Goal: Information Seeking & Learning: Learn about a topic

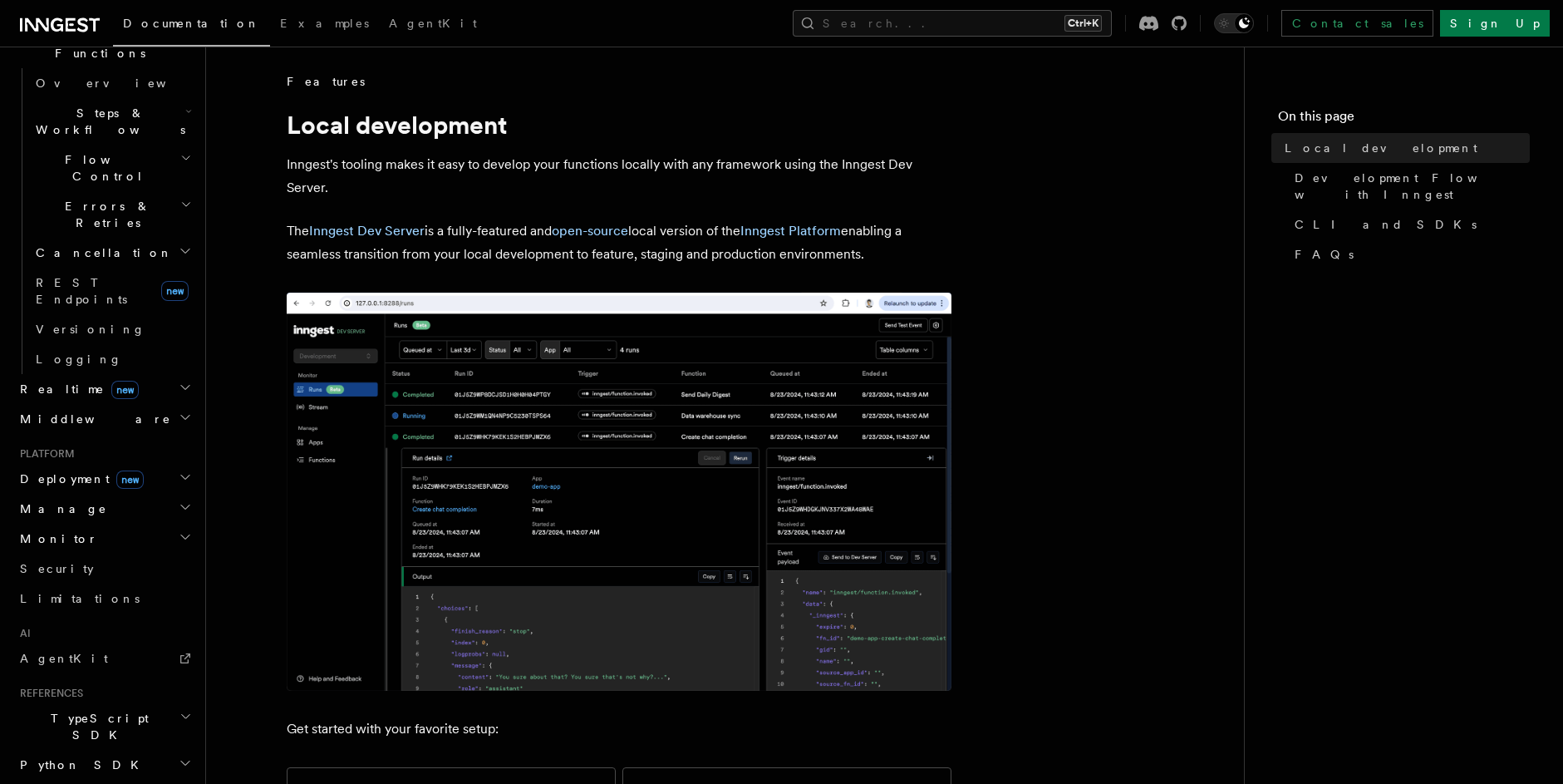
scroll to position [696, 0]
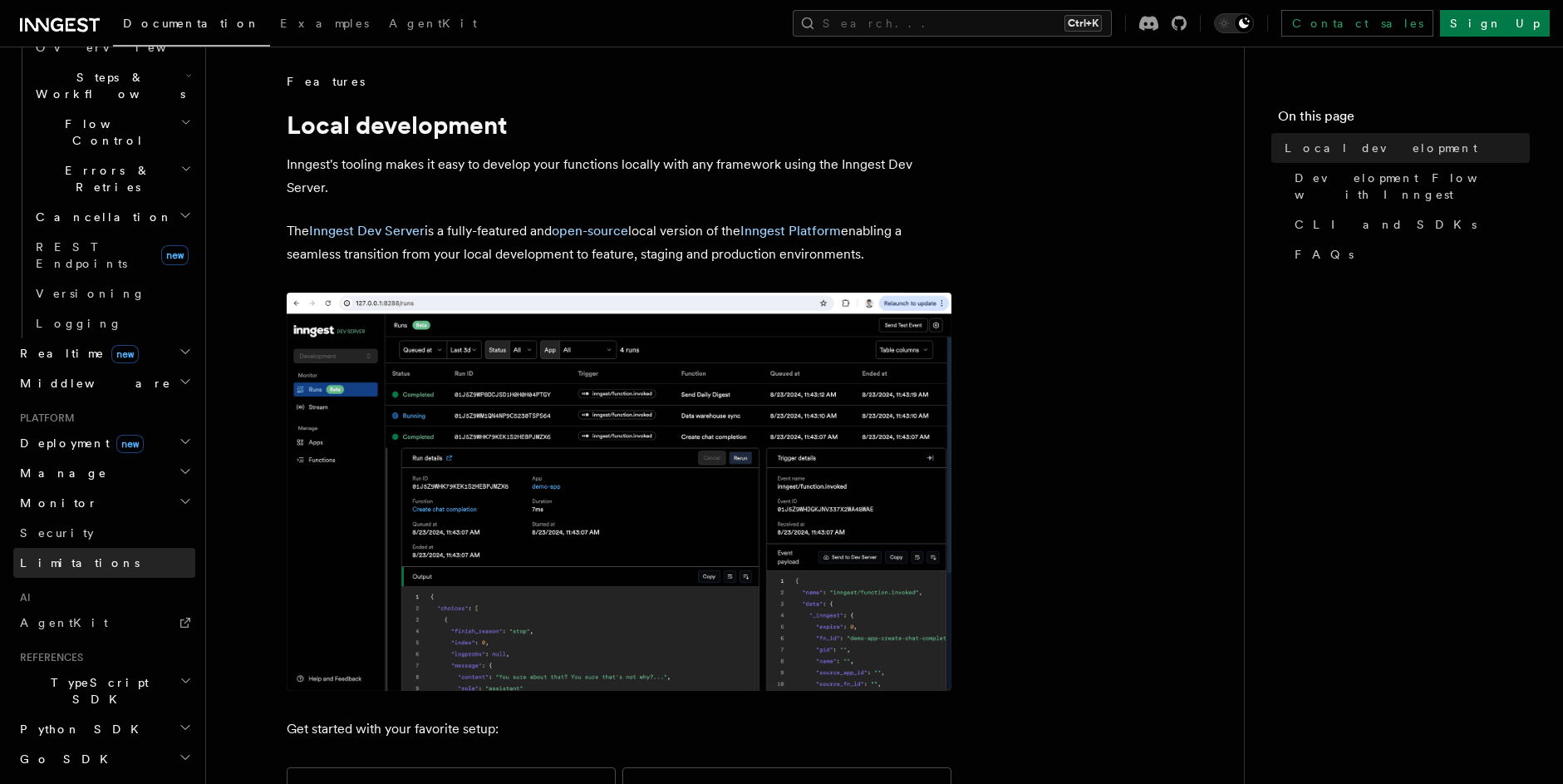
click at [50, 556] on span "Limitations" at bounding box center [79, 562] width 120 height 13
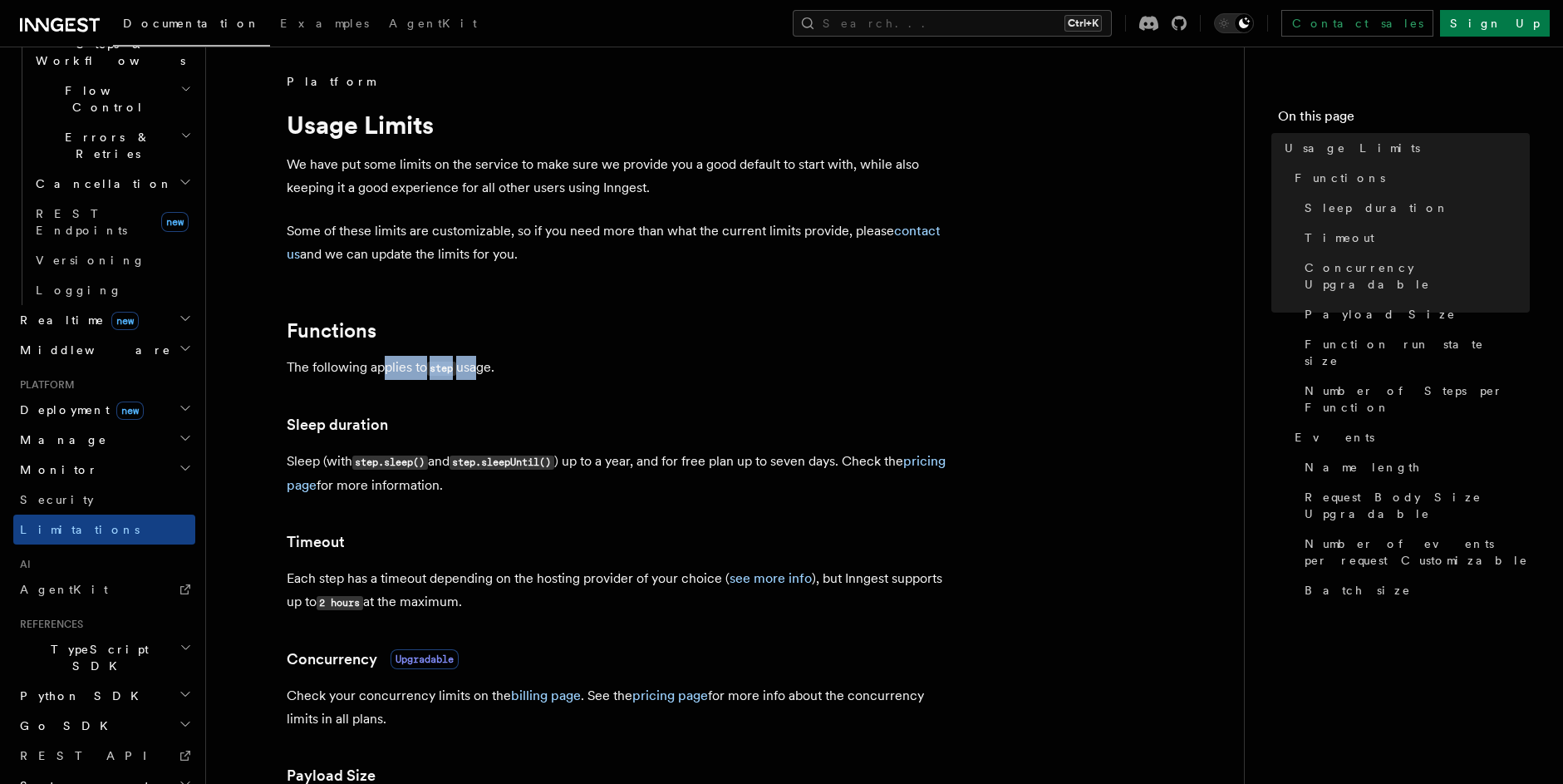
drag, startPoint x: 387, startPoint y: 369, endPoint x: 479, endPoint y: 370, distance: 92.0
click at [479, 370] on p "The following applies to step usage." at bounding box center [619, 368] width 665 height 24
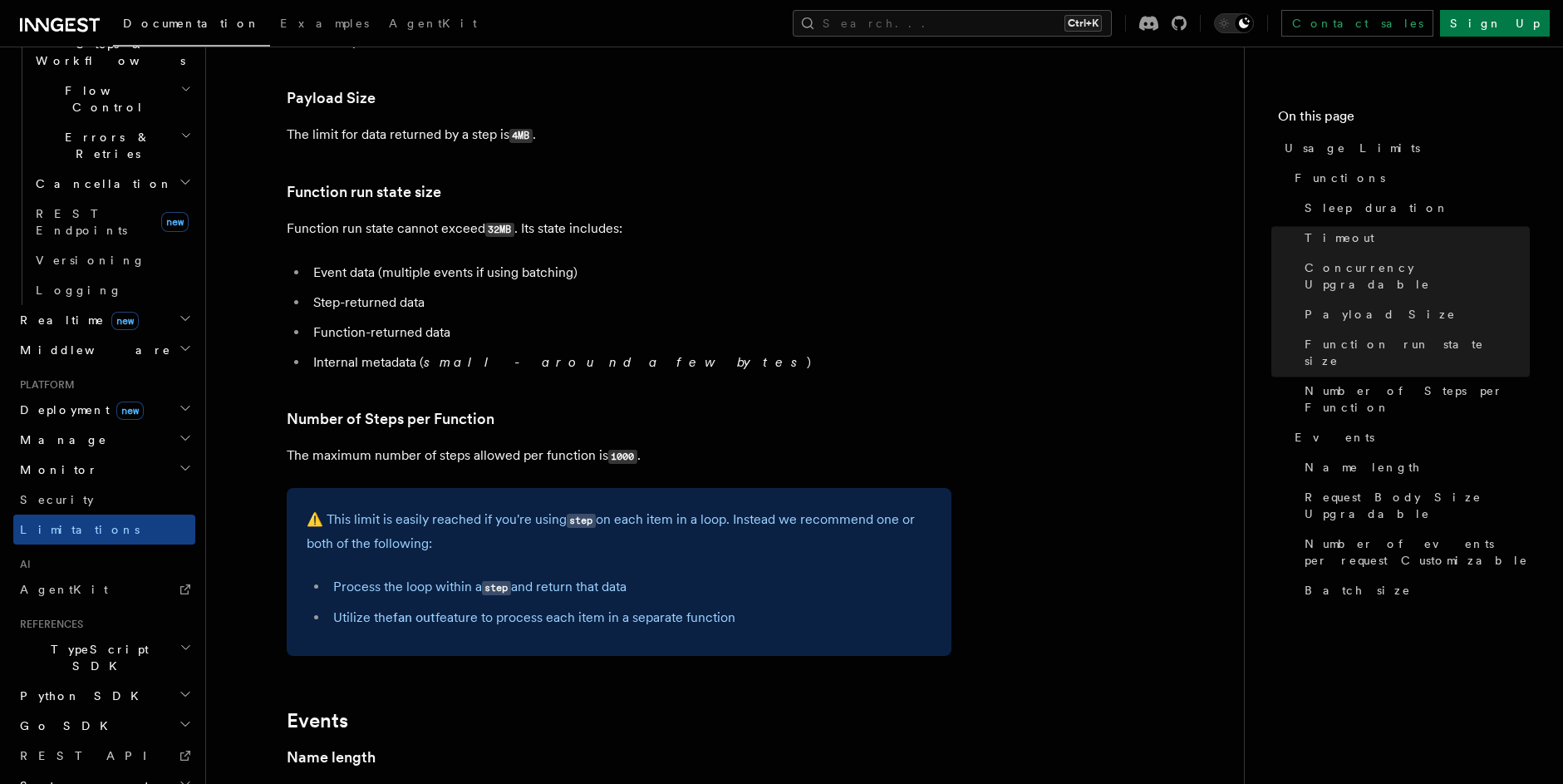
scroll to position [798, 0]
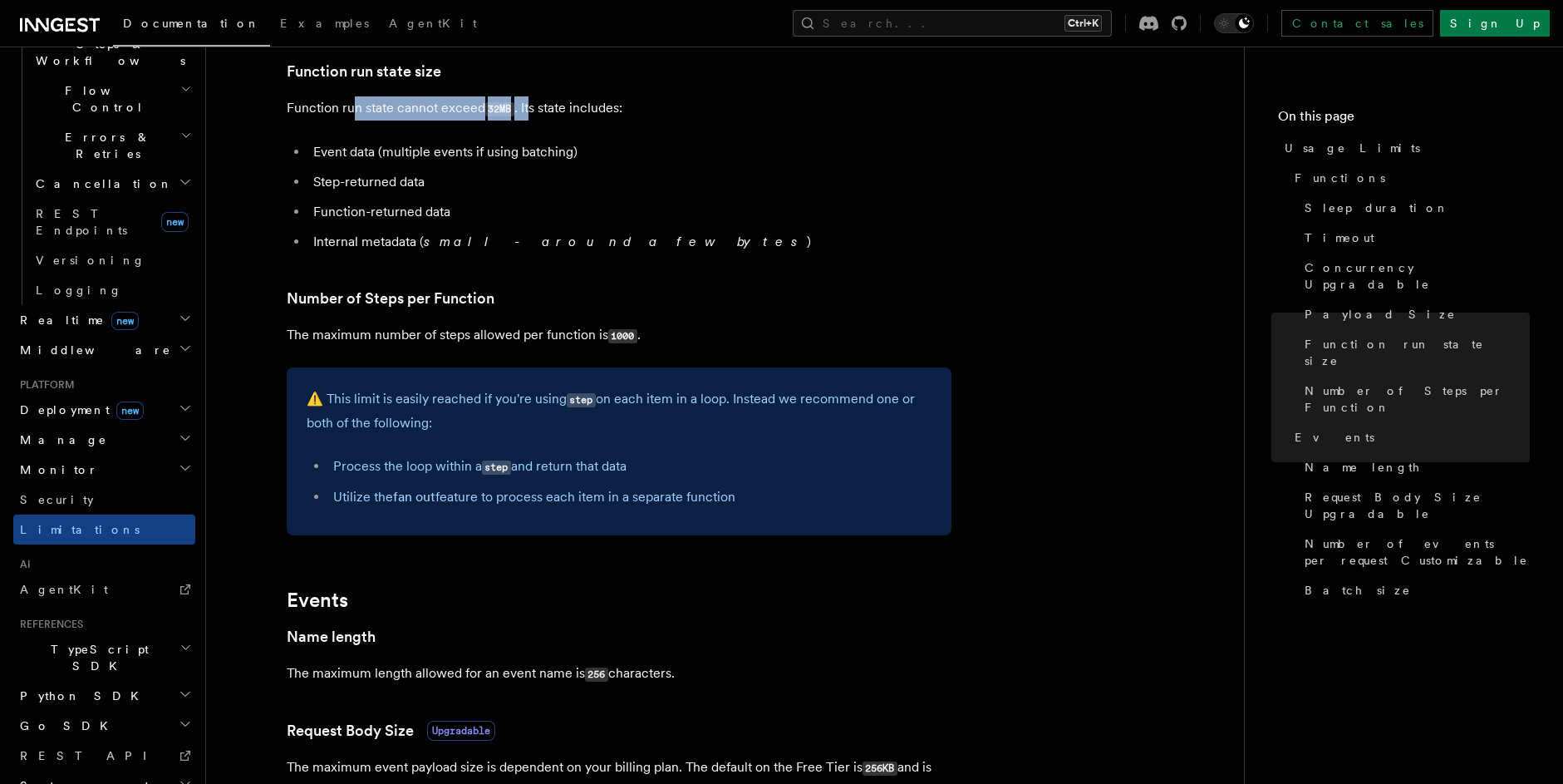
drag, startPoint x: 356, startPoint y: 104, endPoint x: 528, endPoint y: 117, distance: 172.5
click at [528, 117] on p "Function run state cannot exceed 32MB . Its state includes:" at bounding box center [619, 109] width 665 height 24
click at [562, 103] on p "Function run state cannot exceed 32MB . Its state includes:" at bounding box center [619, 109] width 665 height 24
drag, startPoint x: 536, startPoint y: 114, endPoint x: 609, endPoint y: 103, distance: 73.8
click at [609, 103] on p "Function run state cannot exceed 32MB . Its state includes:" at bounding box center [619, 109] width 665 height 24
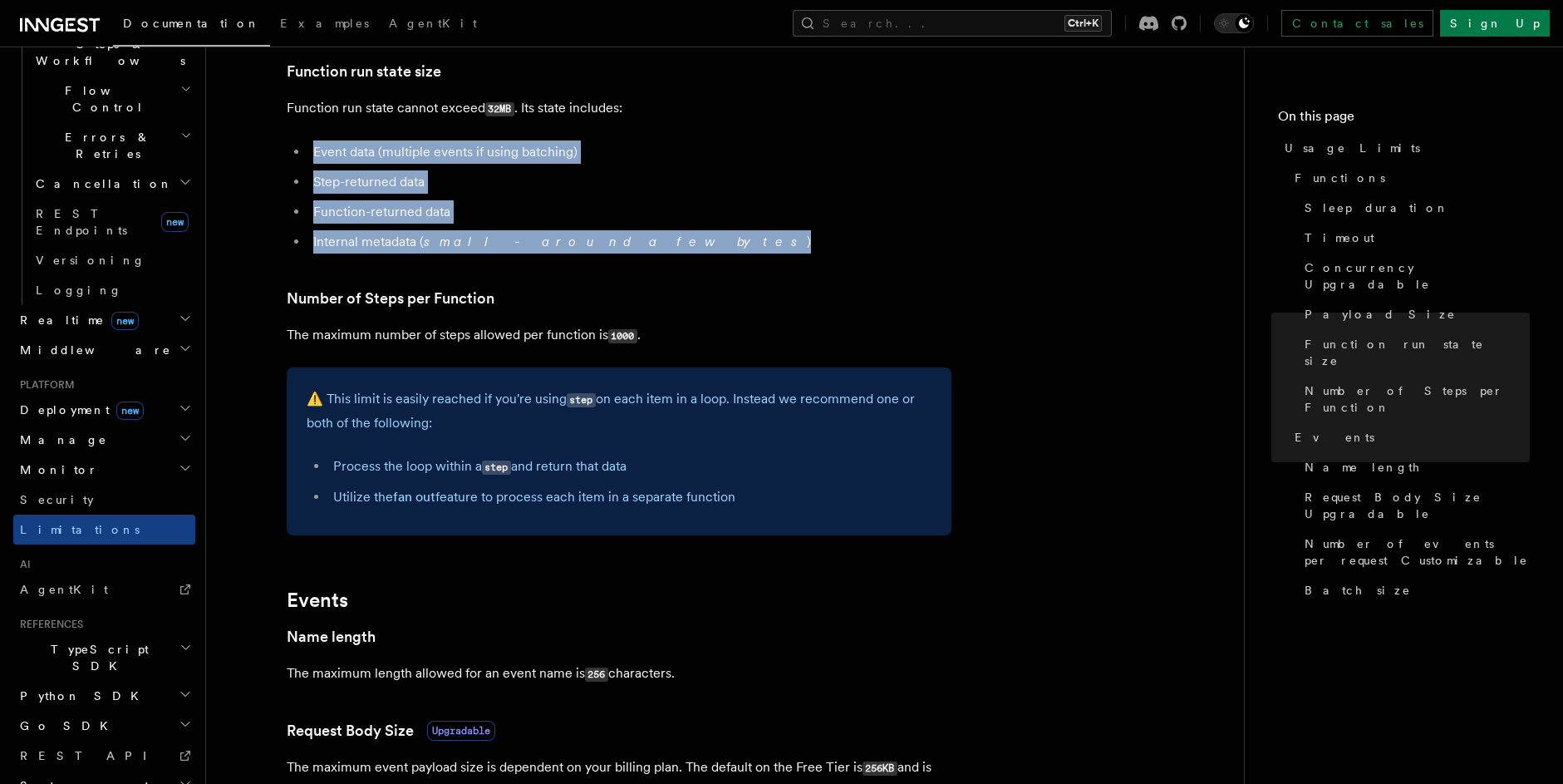
drag, startPoint x: 345, startPoint y: 138, endPoint x: 617, endPoint y: 247, distance: 293.0
click at [617, 247] on article "Platform Usage Limits We have put some limits on the service to make sure we pr…" at bounding box center [725, 415] width 985 height 2279
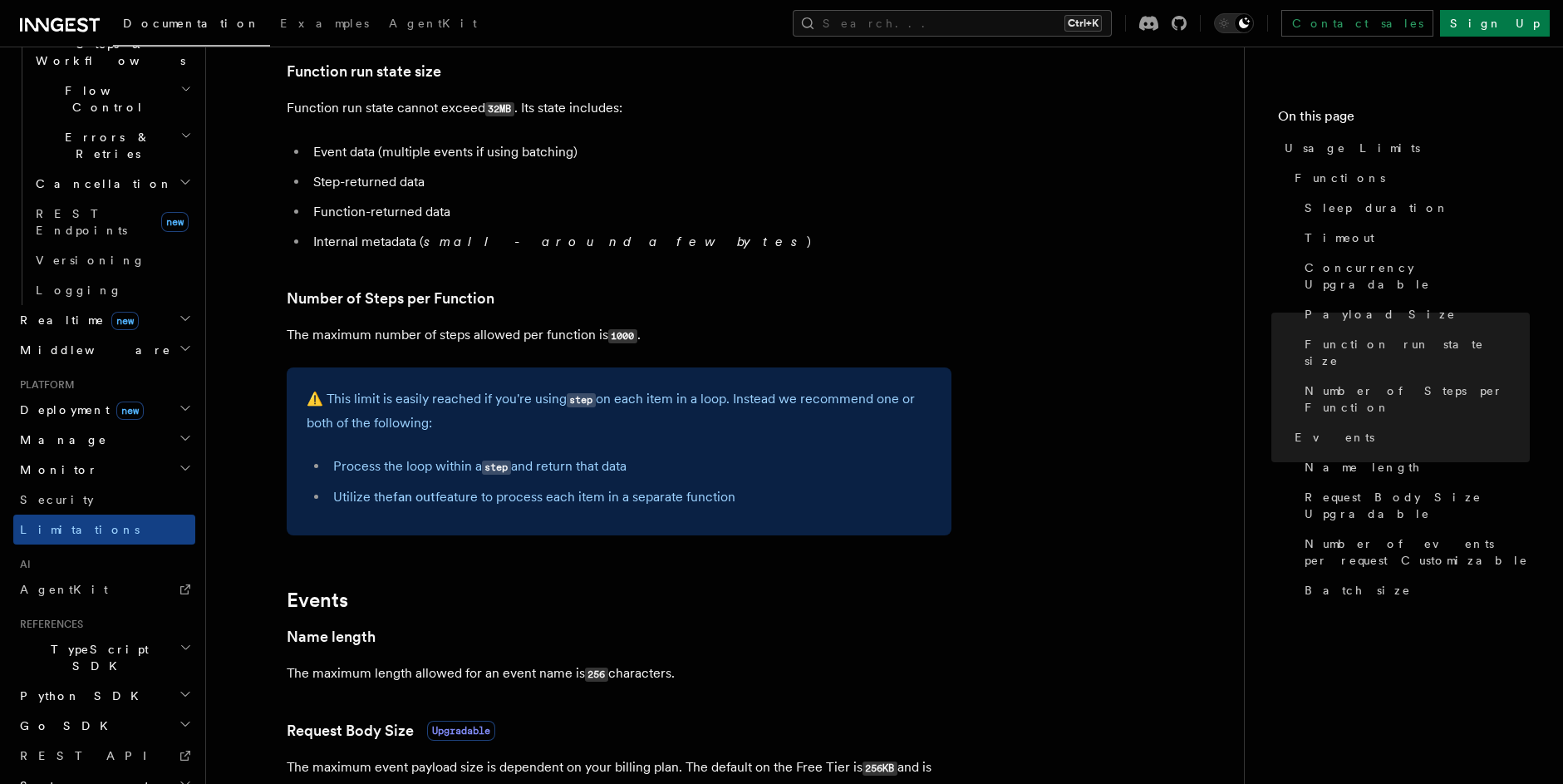
click at [593, 265] on article "Platform Usage Limits We have put some limits on the service to make sure we pr…" at bounding box center [725, 415] width 985 height 2279
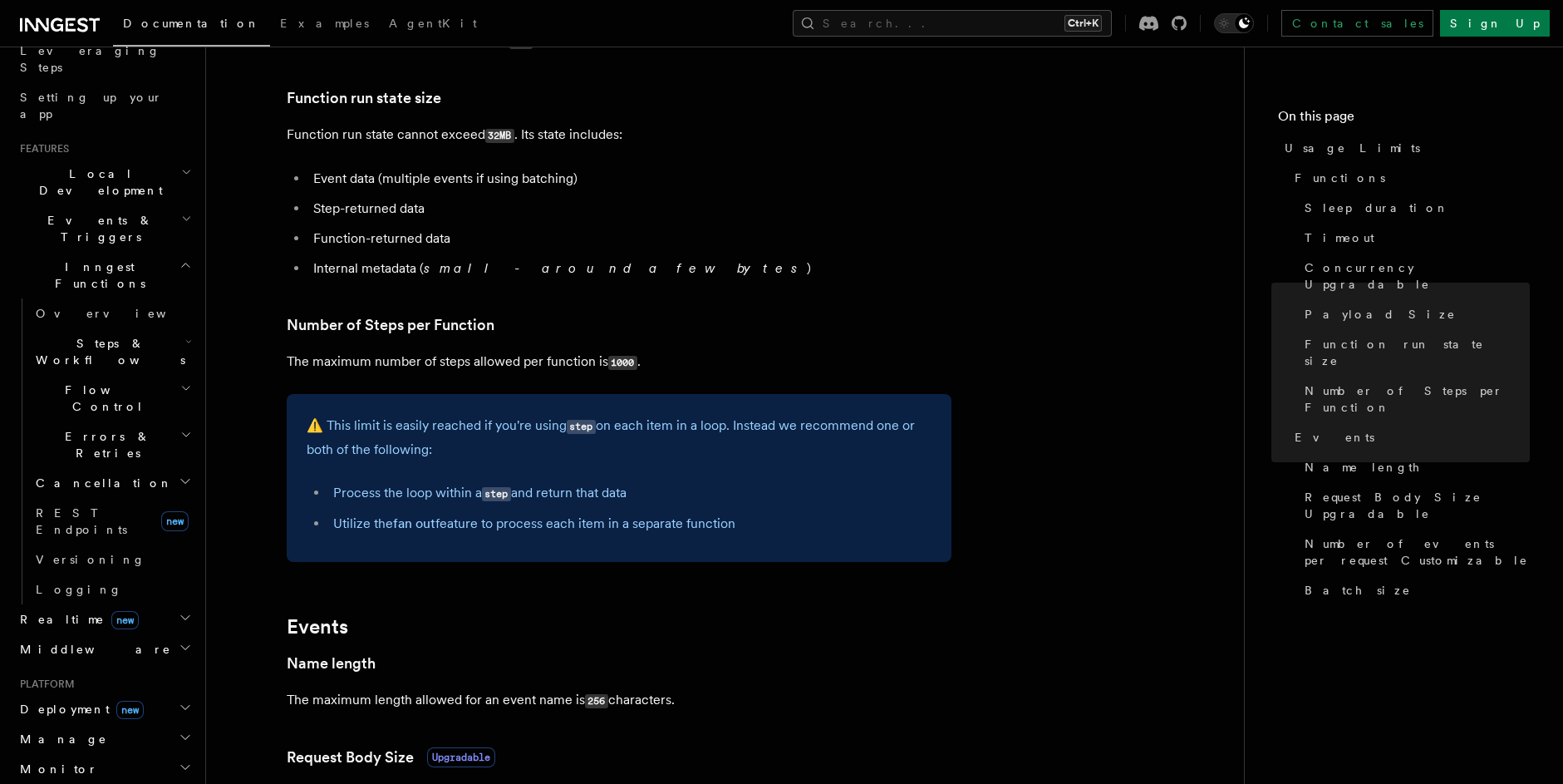
scroll to position [0, 0]
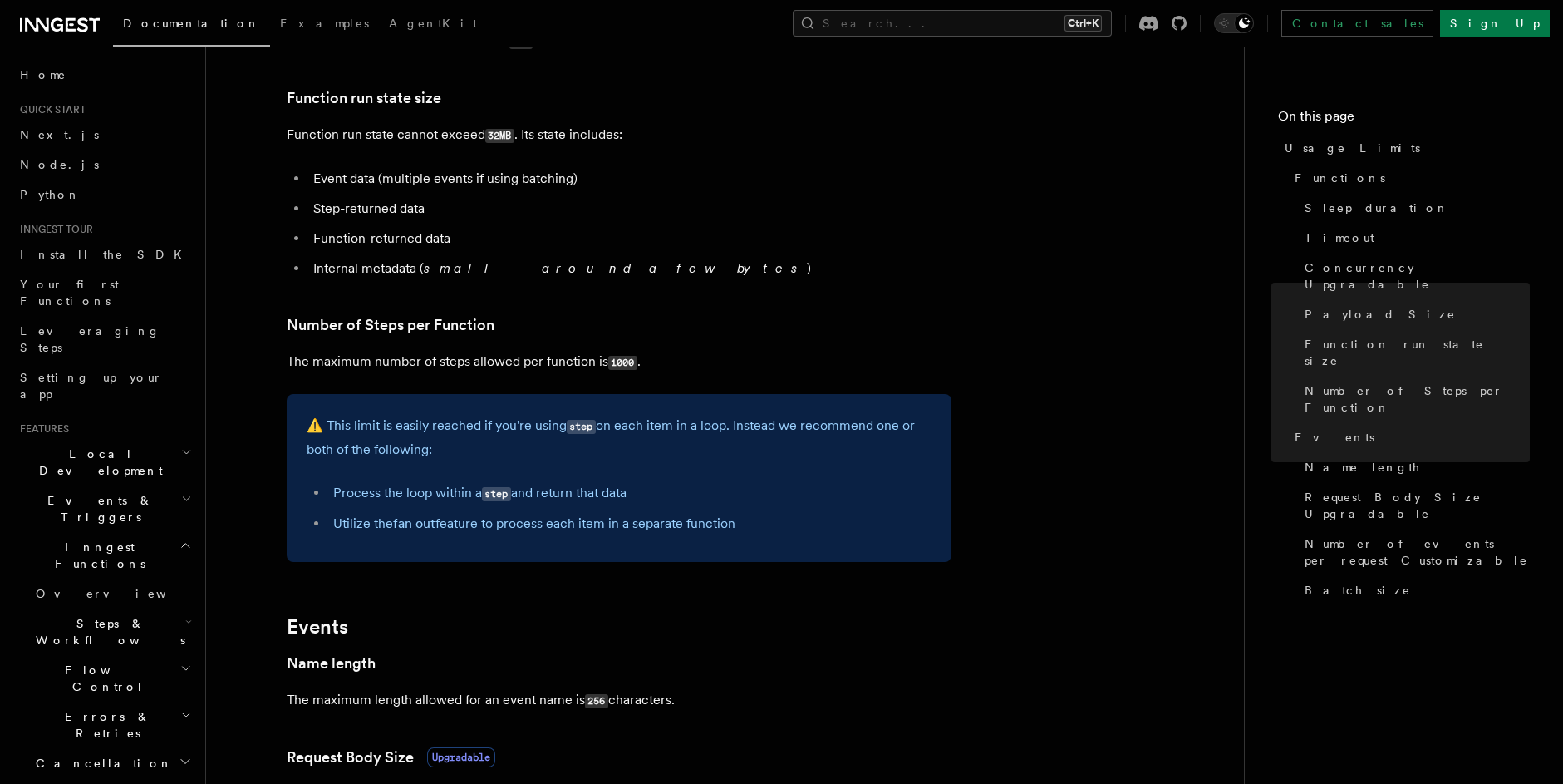
click at [112, 446] on span "Local Development" at bounding box center [97, 462] width 168 height 34
click at [138, 532] on h2 "Inngest Functions" at bounding box center [104, 555] width 182 height 47
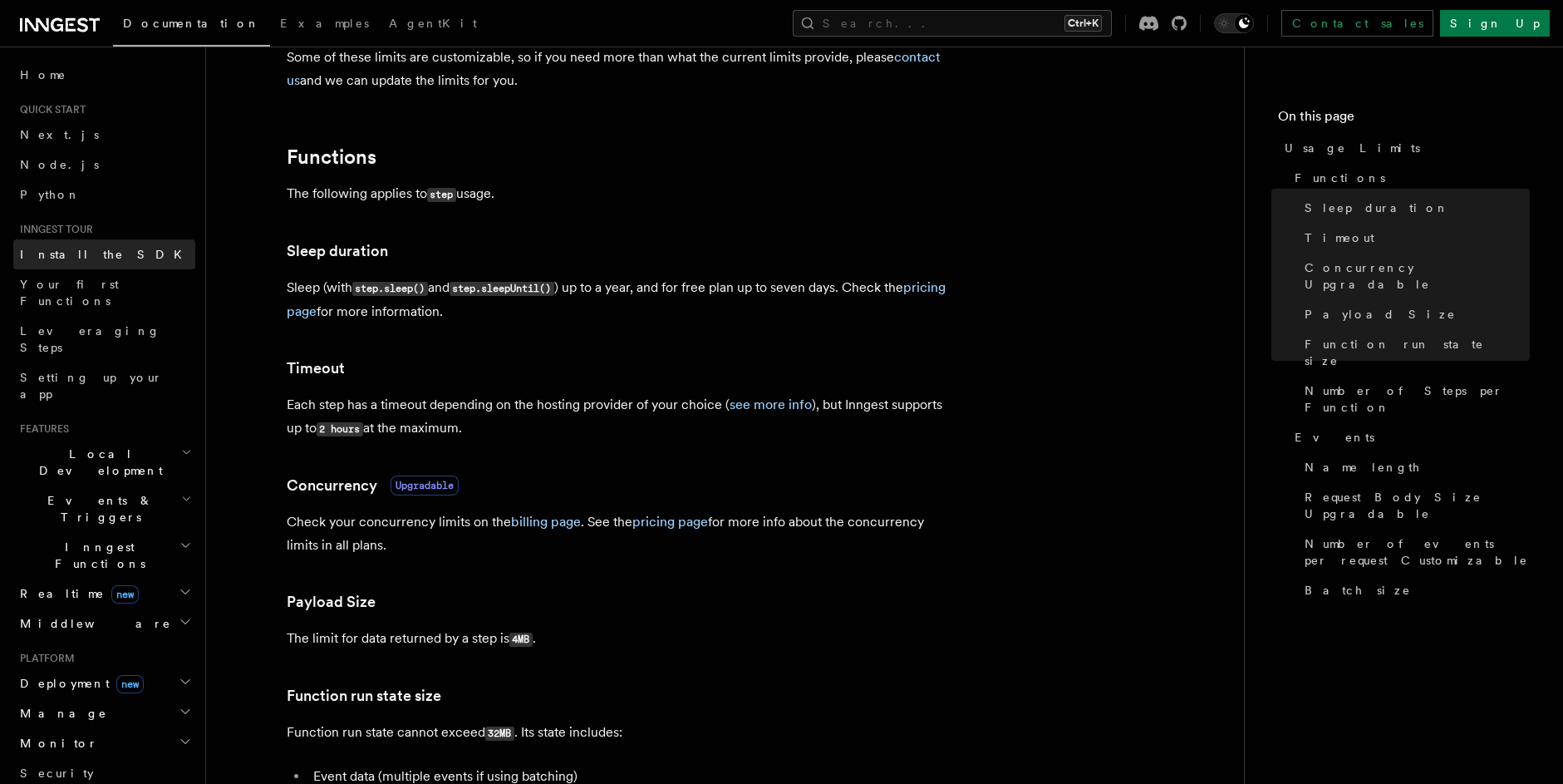
scroll to position [173, 0]
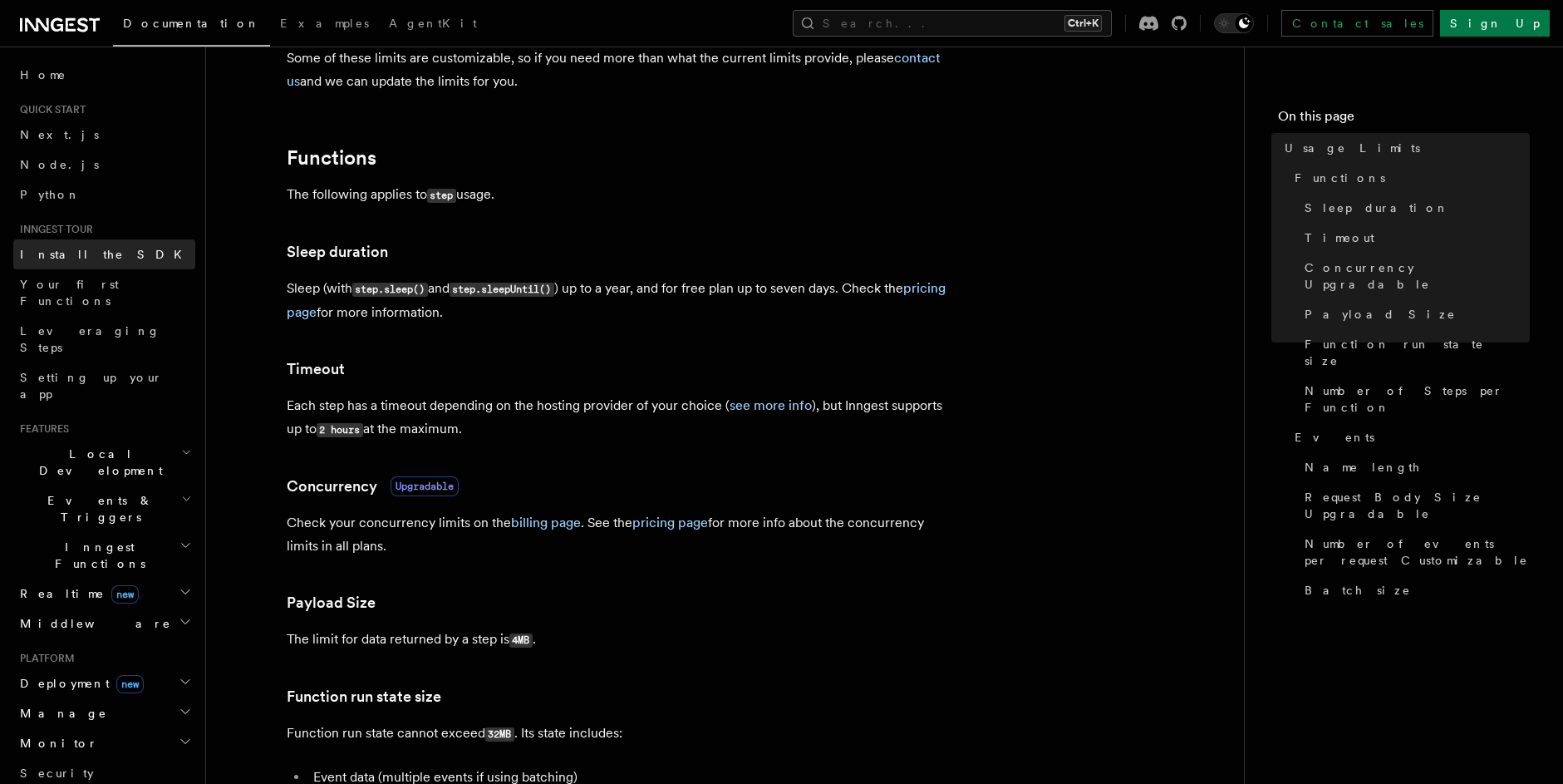
click at [29, 262] on link "Install the SDK" at bounding box center [104, 254] width 182 height 30
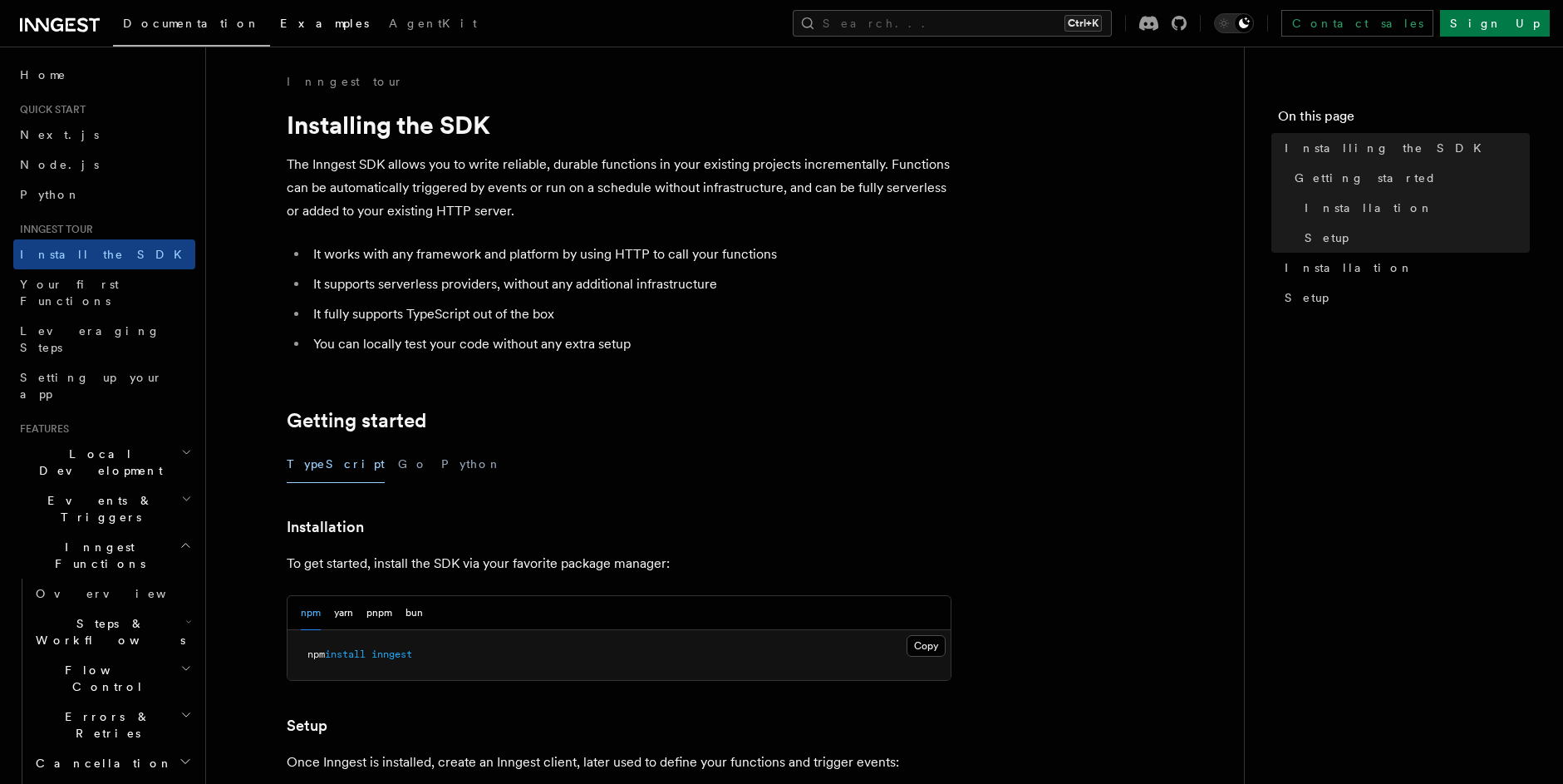
click at [270, 30] on link "Examples" at bounding box center [325, 25] width 109 height 40
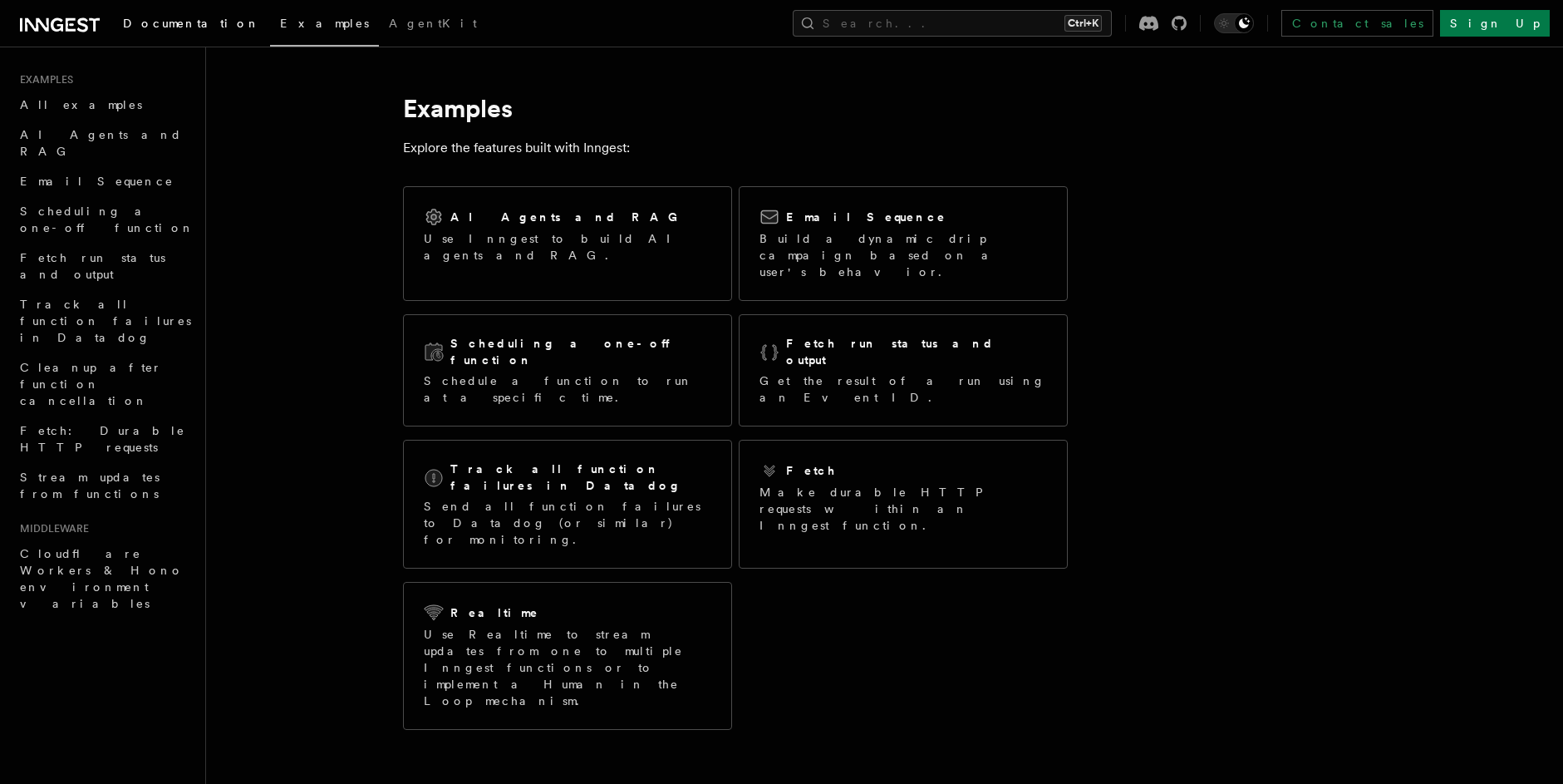
click at [149, 41] on link "Documentation" at bounding box center [192, 25] width 157 height 40
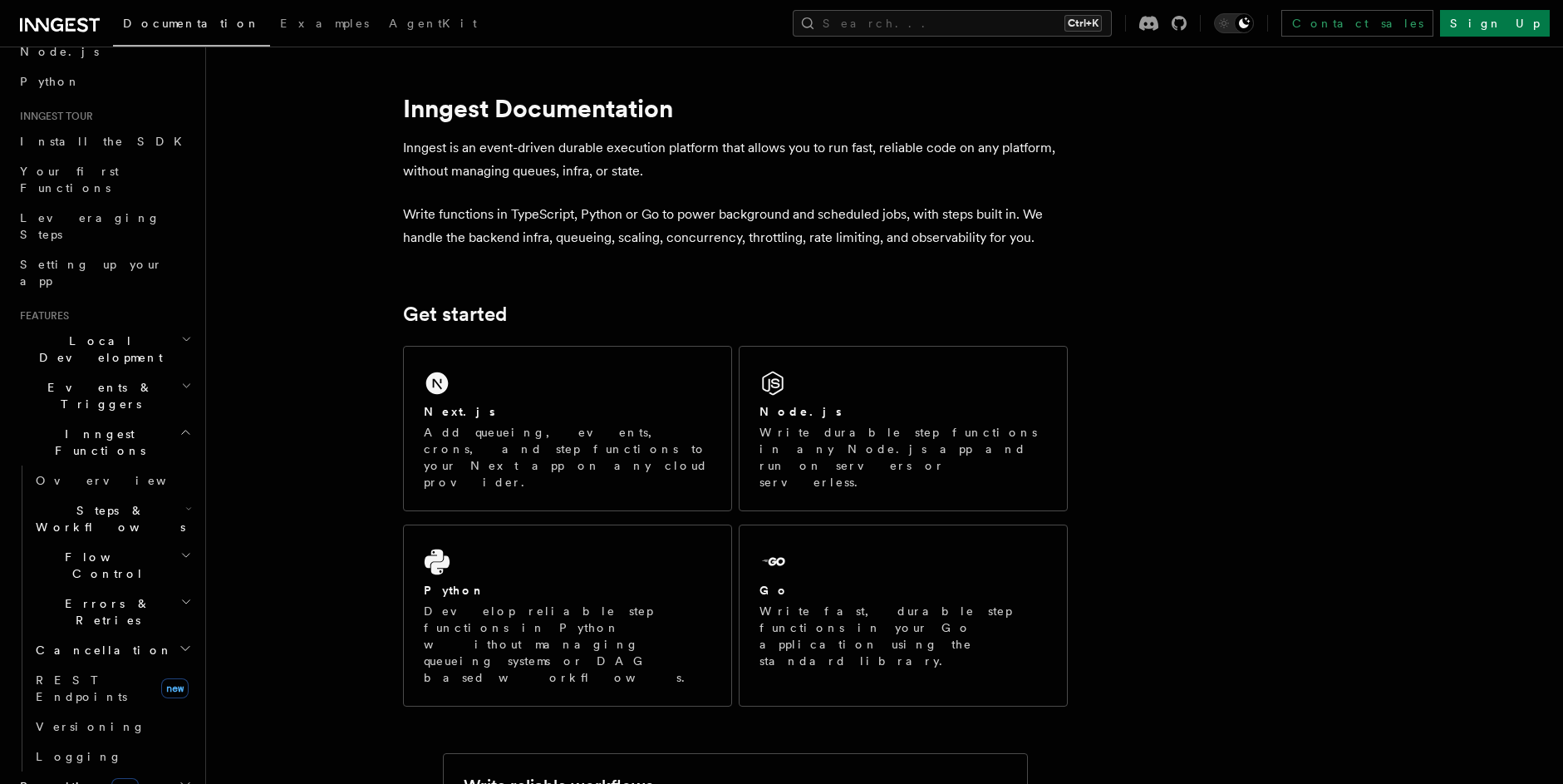
scroll to position [100, 0]
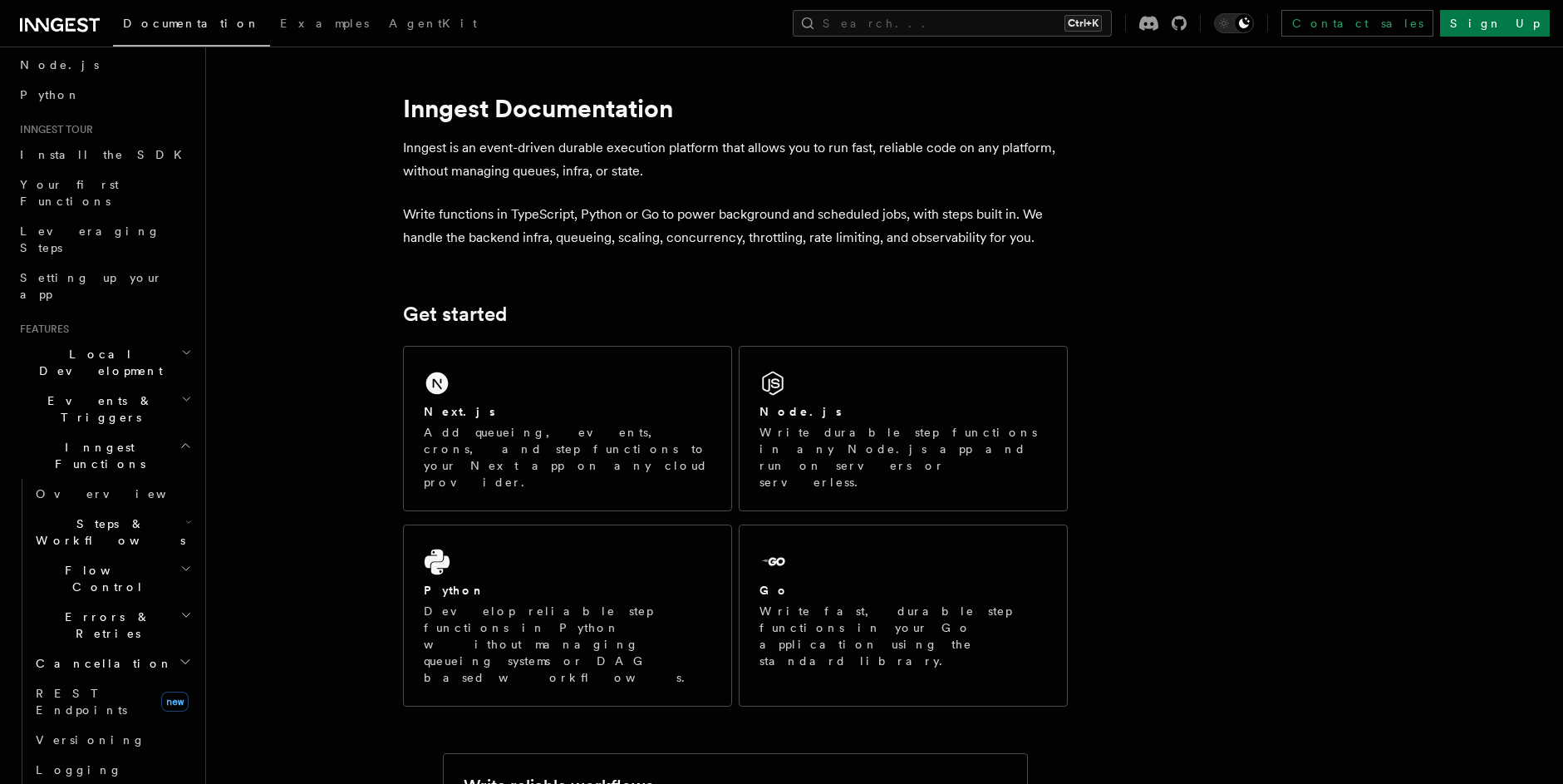
click at [100, 439] on span "Inngest Functions" at bounding box center [96, 455] width 167 height 34
click at [101, 478] on h2 "Realtime new" at bounding box center [104, 493] width 182 height 30
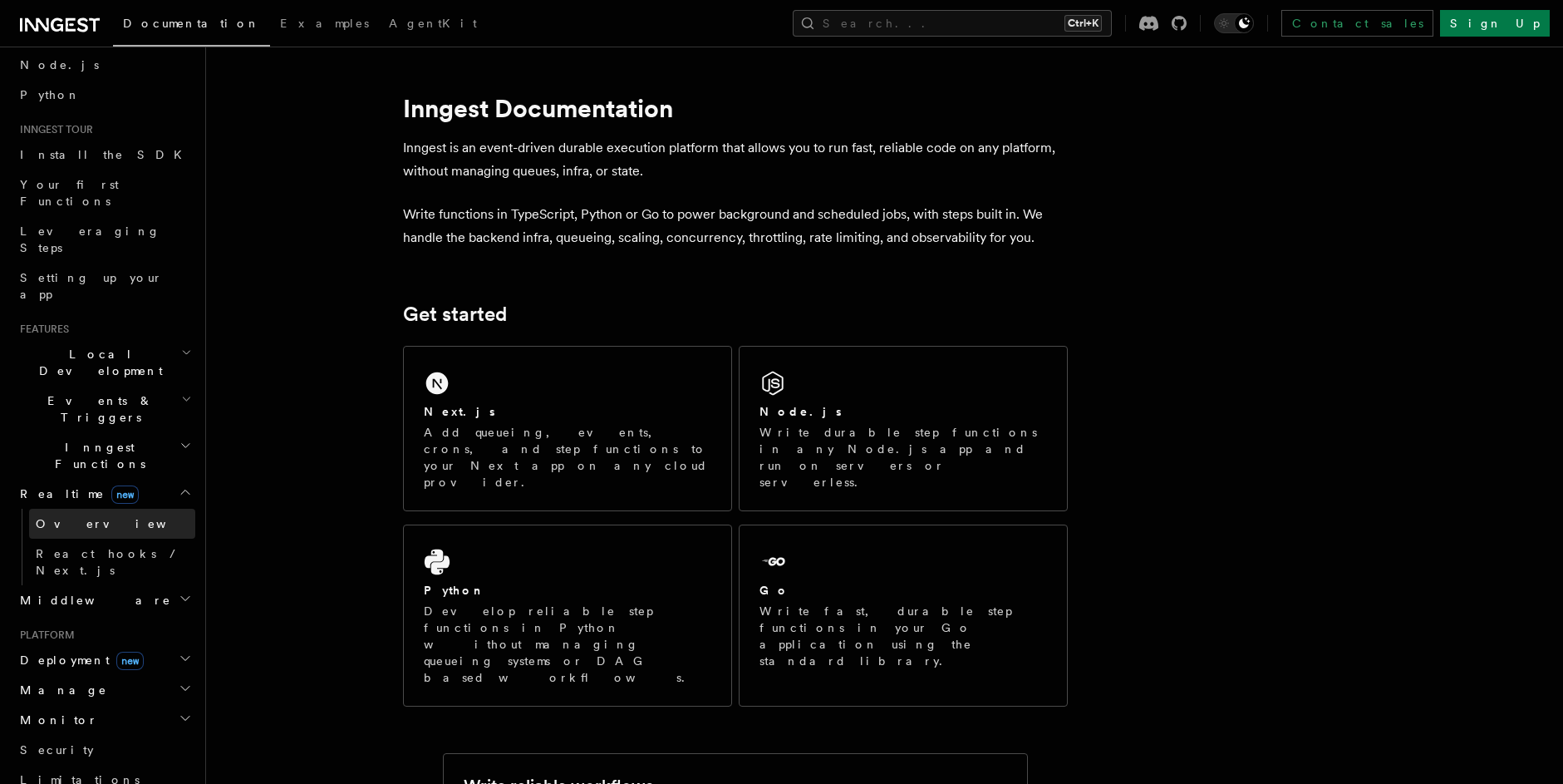
click at [105, 509] on link "Overview" at bounding box center [112, 523] width 167 height 30
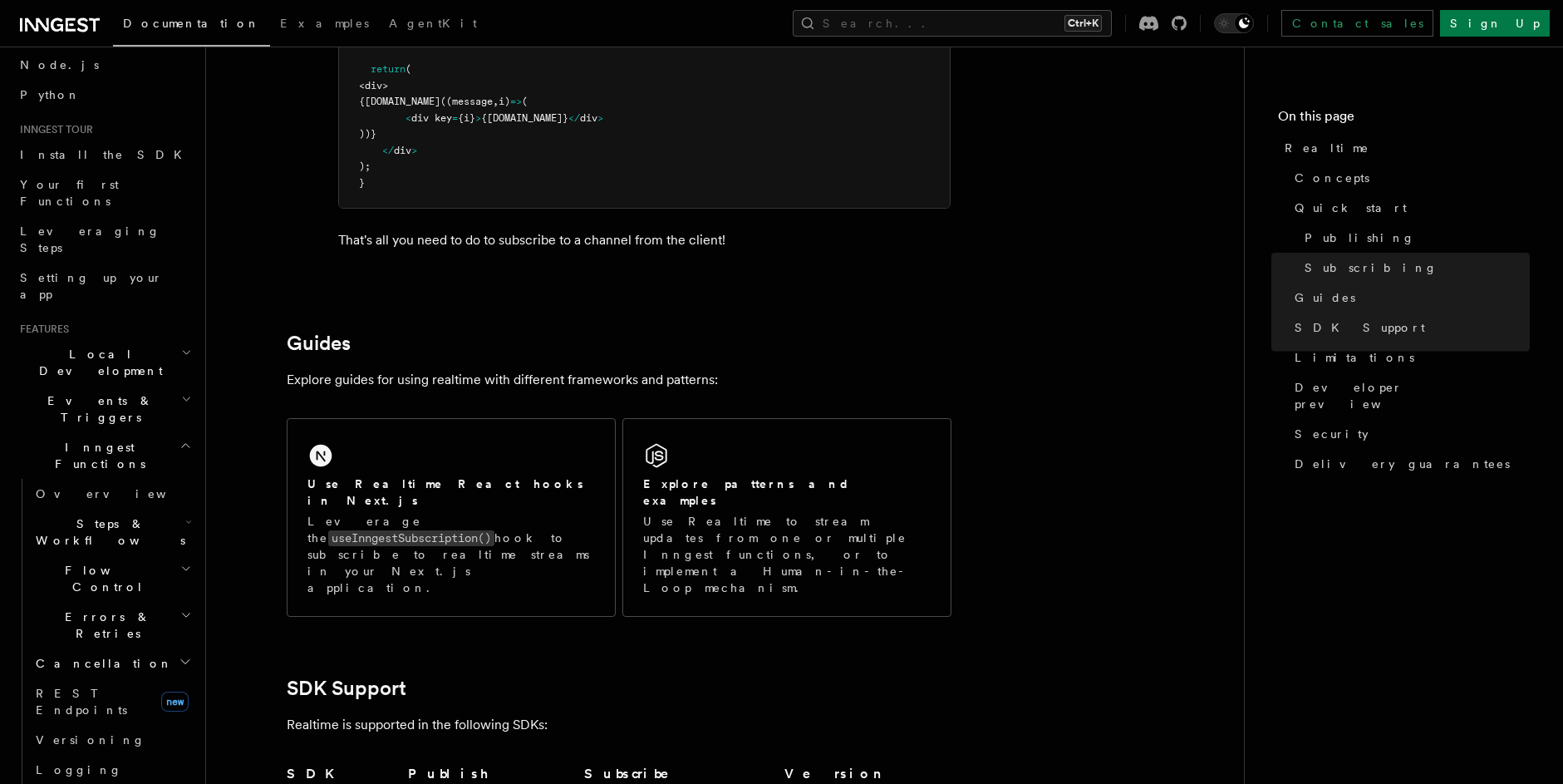
scroll to position [3304, 0]
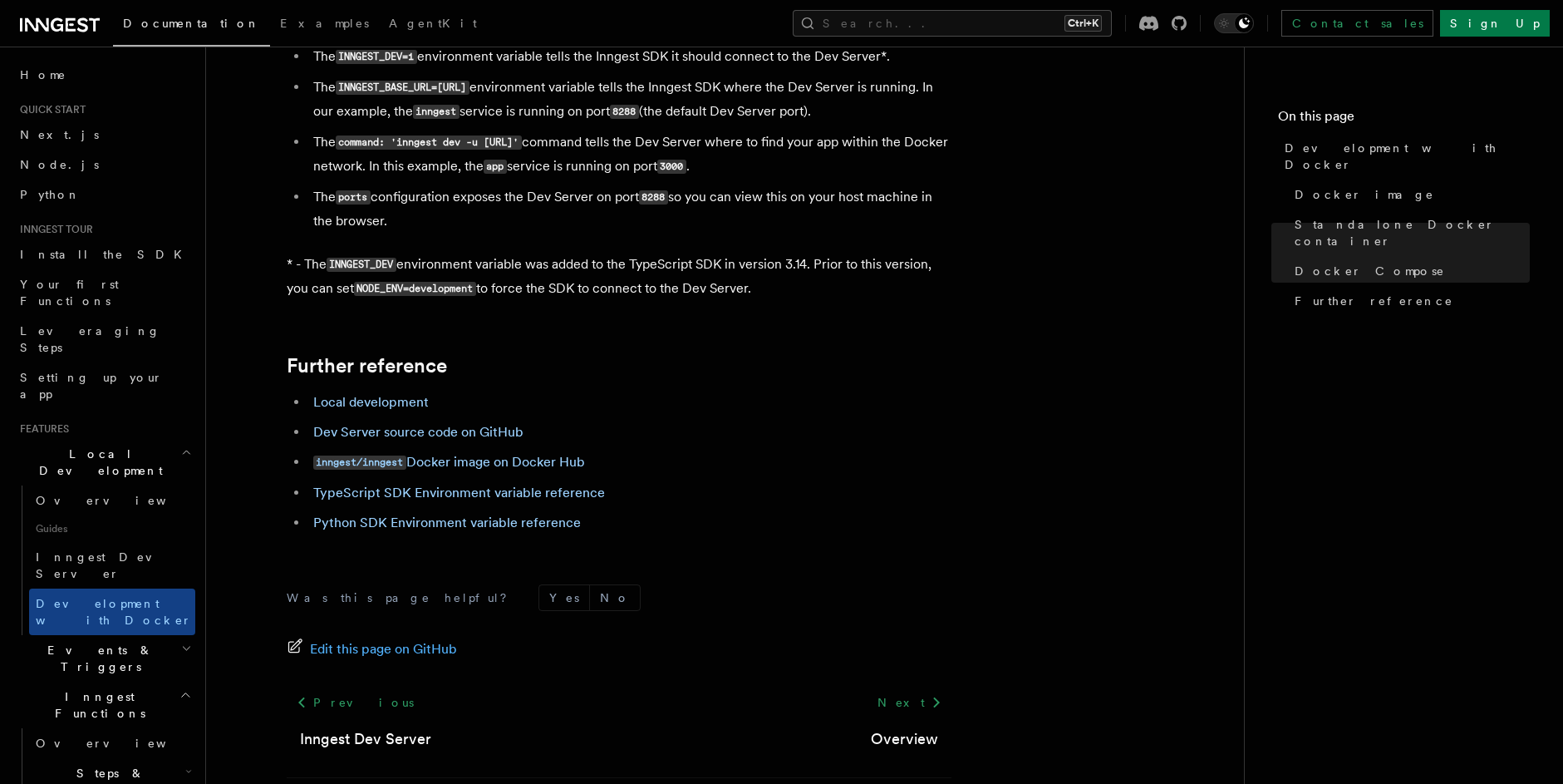
scroll to position [1596, 0]
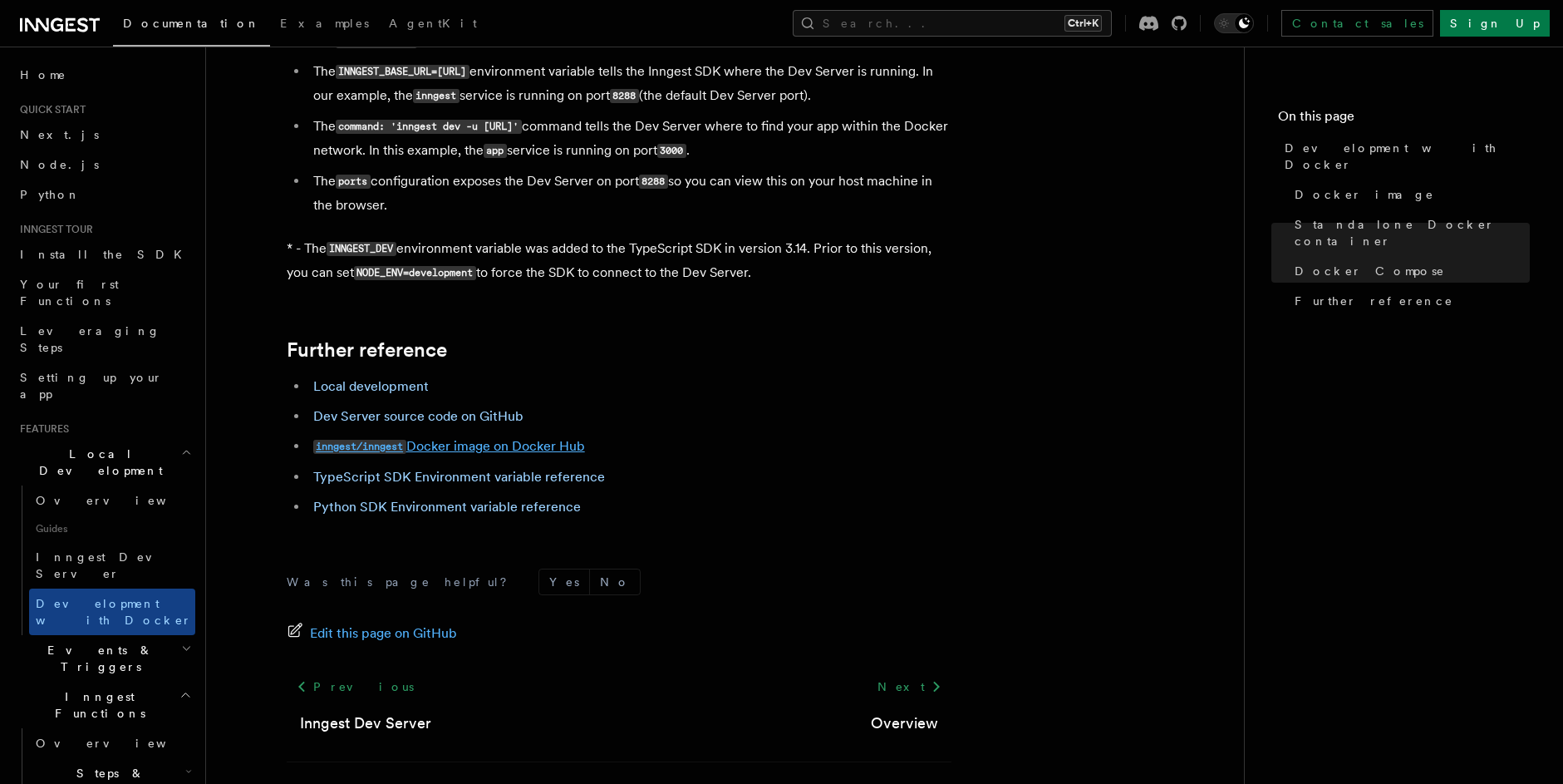
click at [379, 441] on code "inngest/inngest" at bounding box center [360, 446] width 93 height 14
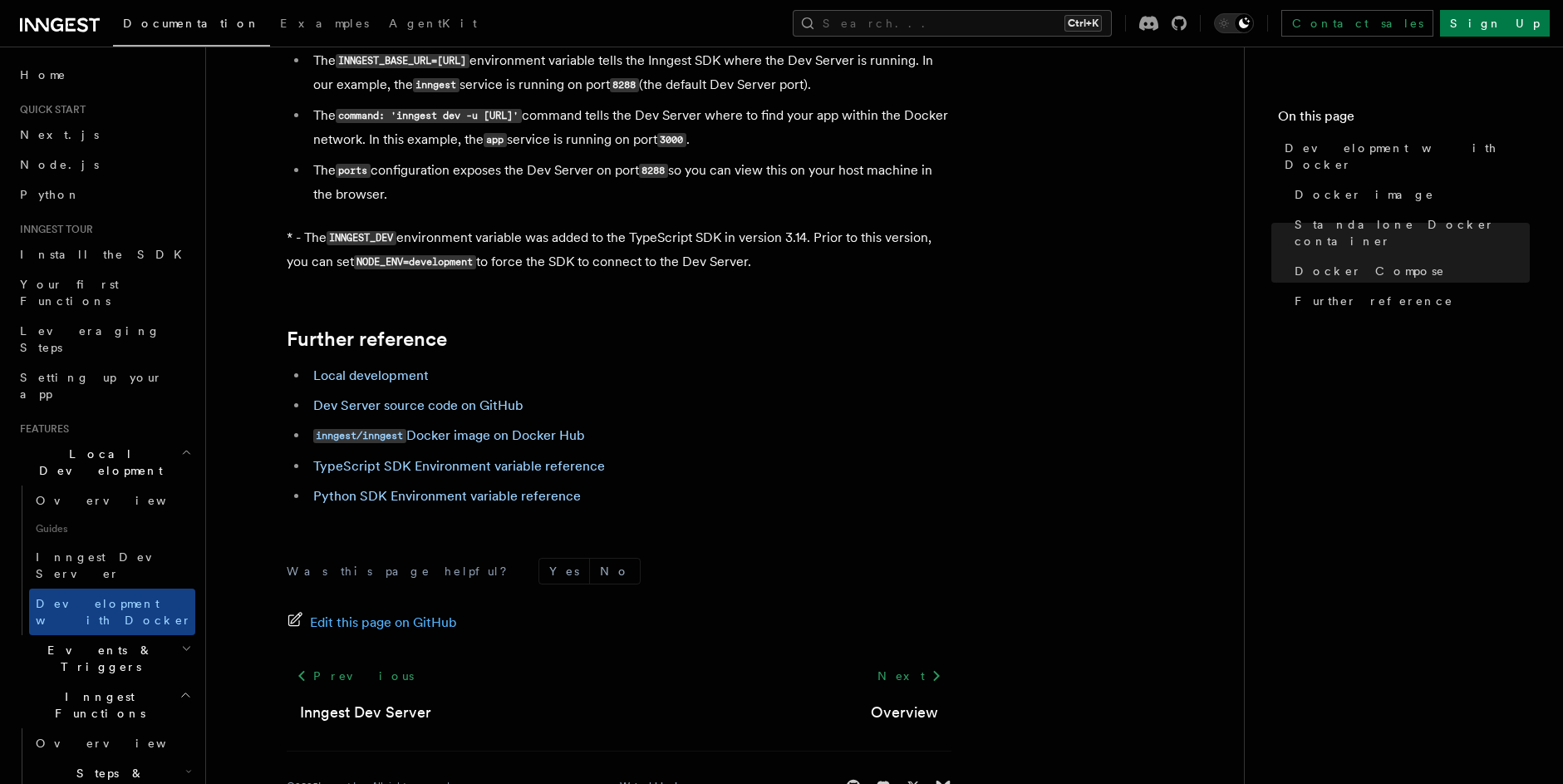
scroll to position [1557, 0]
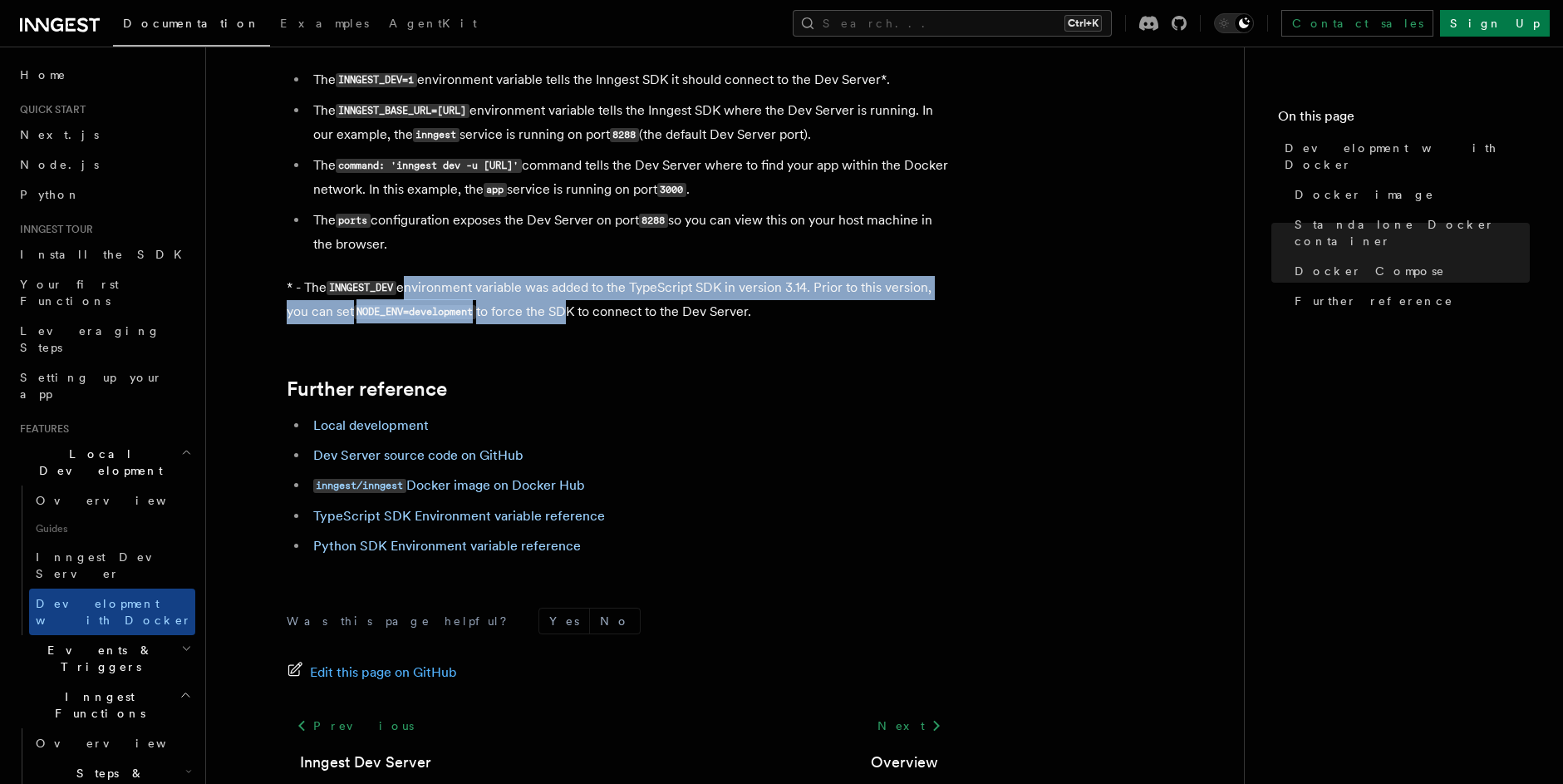
drag, startPoint x: 408, startPoint y: 291, endPoint x: 568, endPoint y: 314, distance: 161.6
click at [568, 314] on p "* - The INNGEST_DEV environment variable was added to the TypeScript SDK in ver…" at bounding box center [619, 300] width 665 height 48
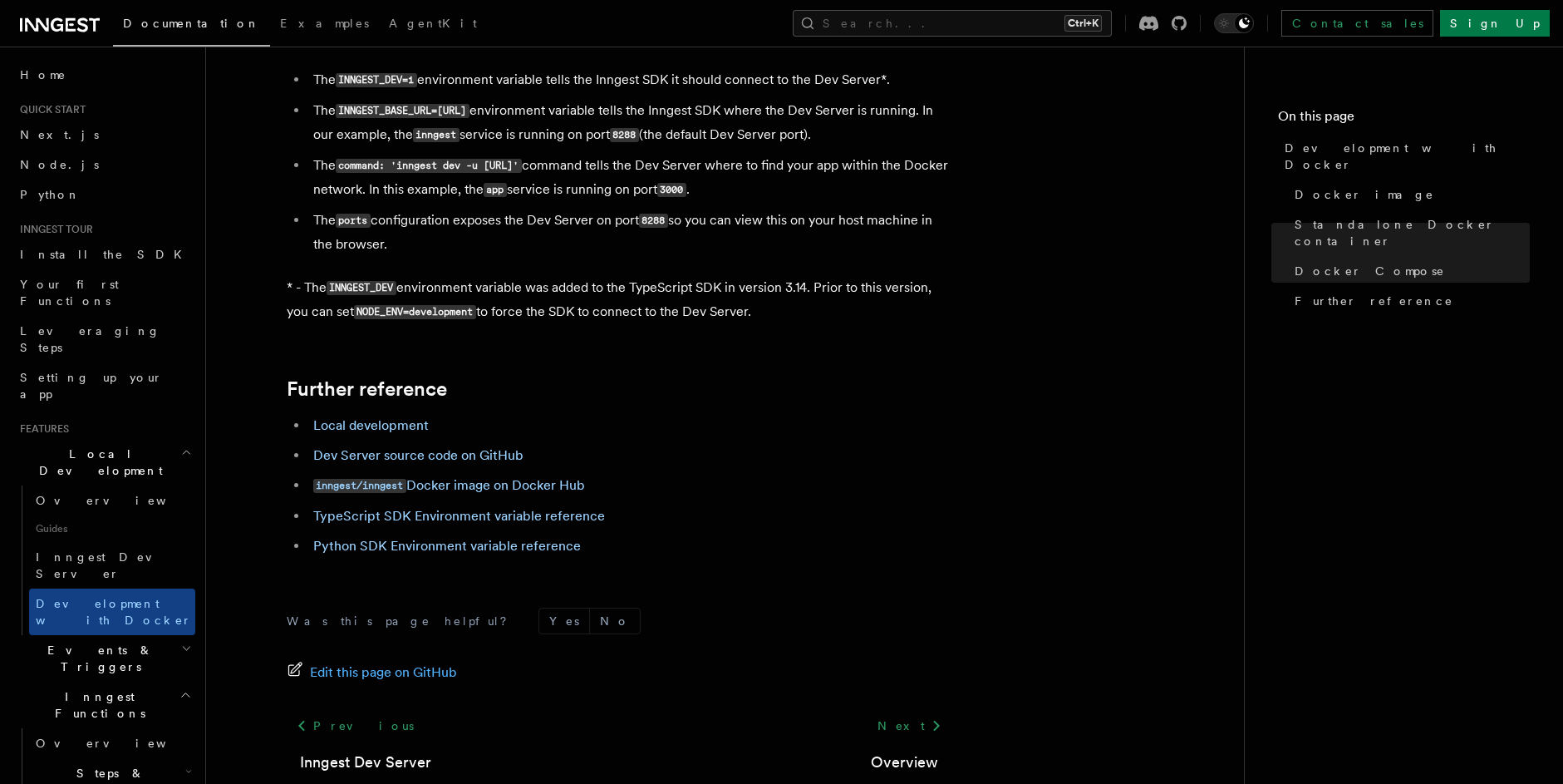
click at [727, 315] on p "* - The INNGEST_DEV environment variable was added to the TypeScript SDK in ver…" at bounding box center [619, 300] width 665 height 48
click at [455, 311] on code "NODE_ENV=development" at bounding box center [414, 312] width 122 height 14
drag, startPoint x: 522, startPoint y: 307, endPoint x: 681, endPoint y: 300, distance: 159.2
click at [681, 300] on p "* - The INNGEST_DEV environment variable was added to the TypeScript SDK in ver…" at bounding box center [619, 300] width 665 height 48
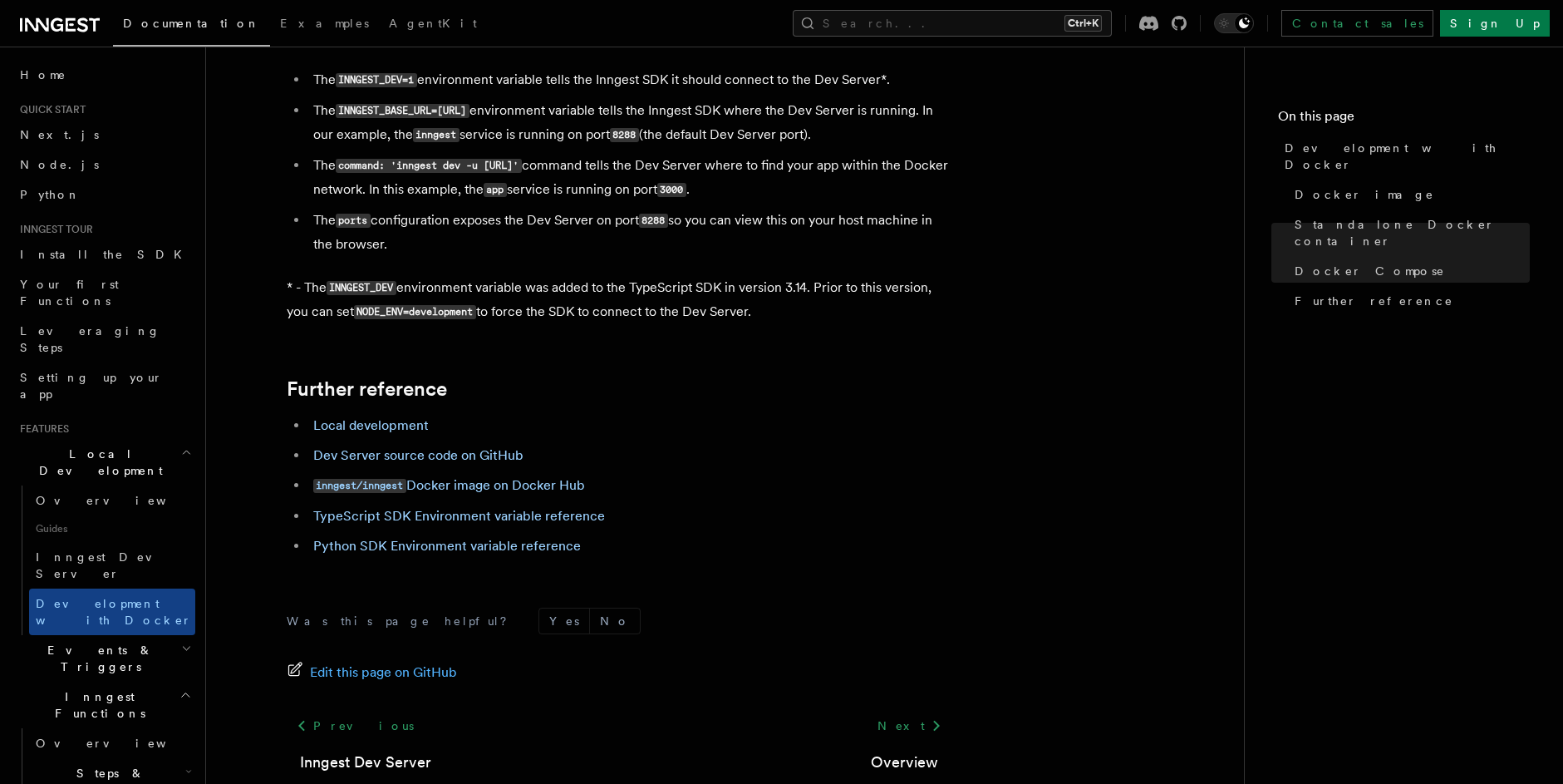
click at [704, 304] on p "* - The INNGEST_DEV environment variable was added to the TypeScript SDK in ver…" at bounding box center [619, 300] width 665 height 48
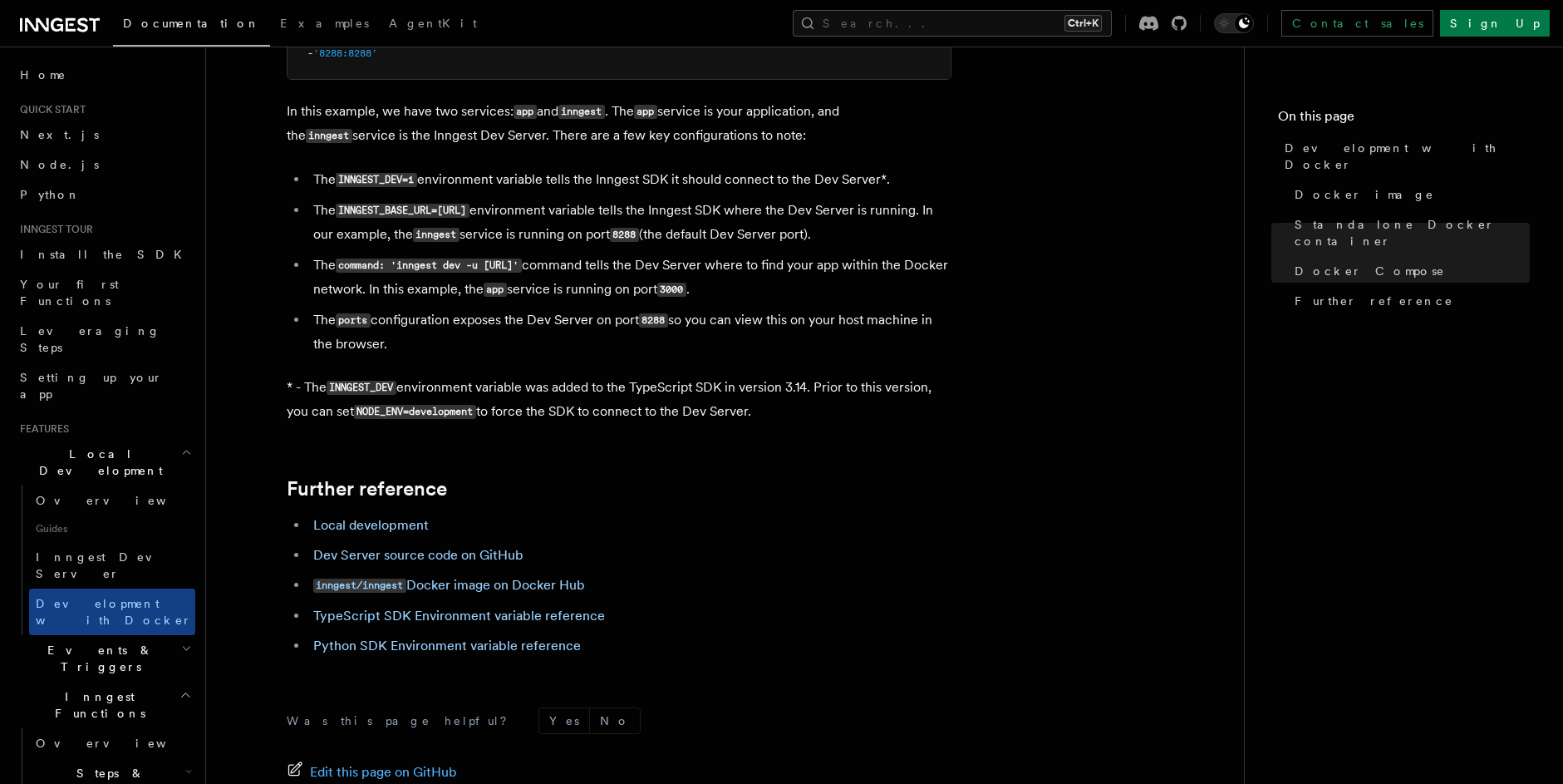
scroll to position [1257, 0]
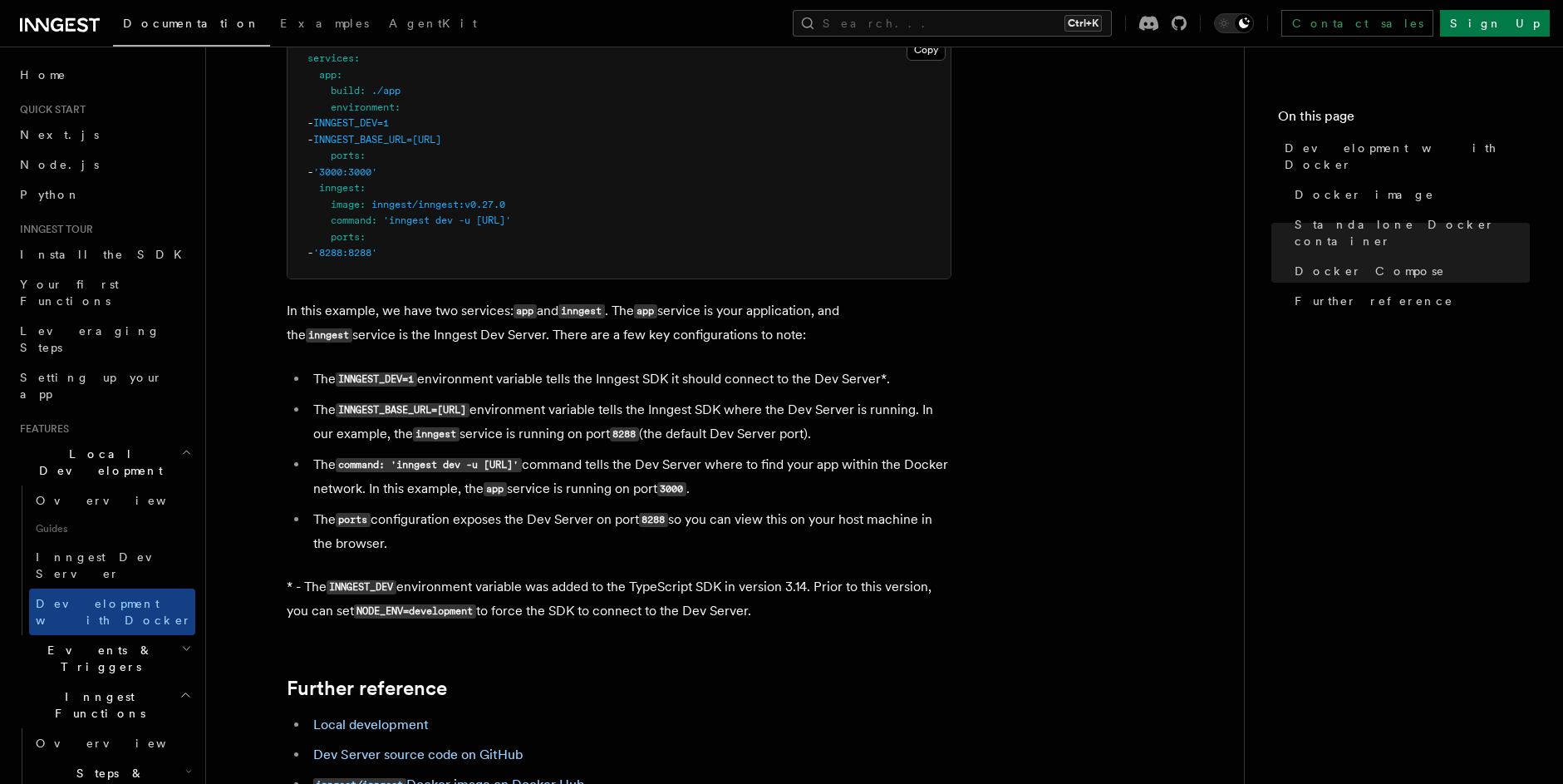
click at [543, 318] on p "In this example, we have two services: app and inngest . The app service is you…" at bounding box center [619, 324] width 665 height 48
drag, startPoint x: 501, startPoint y: 313, endPoint x: 809, endPoint y: 313, distance: 308.0
click at [809, 313] on p "In this example, we have two services: app and inngest . The app service is you…" at bounding box center [619, 324] width 665 height 48
drag, startPoint x: 364, startPoint y: 339, endPoint x: 465, endPoint y: 340, distance: 101.0
click at [465, 340] on p "In this example, we have two services: app and inngest . The app service is you…" at bounding box center [619, 324] width 665 height 48
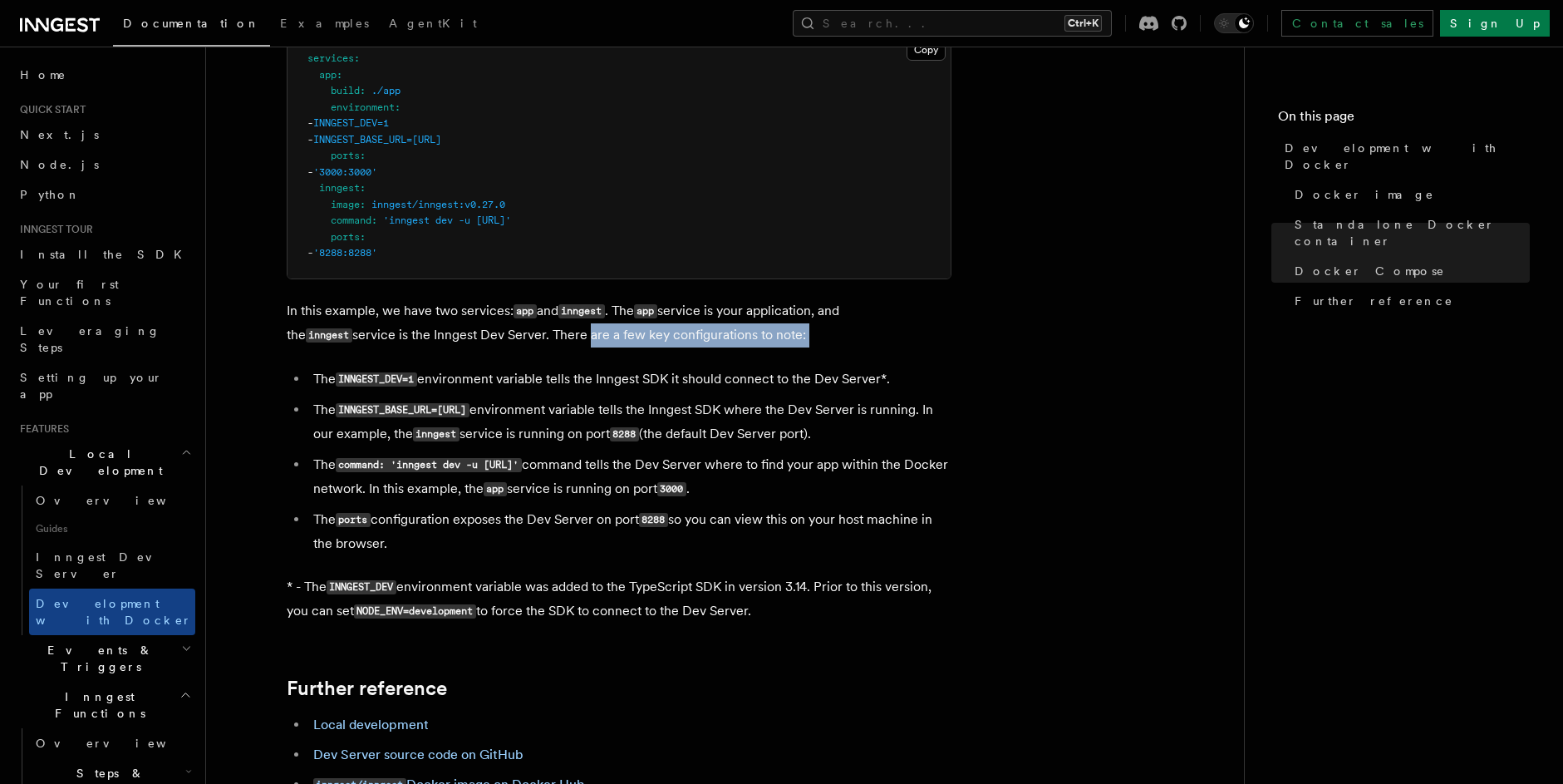
drag, startPoint x: 516, startPoint y: 344, endPoint x: 615, endPoint y: 348, distance: 99.1
click at [615, 348] on article "Features Local Development Development with Docker Inngest provides a Docker im…" at bounding box center [725, -1] width 985 height 2368
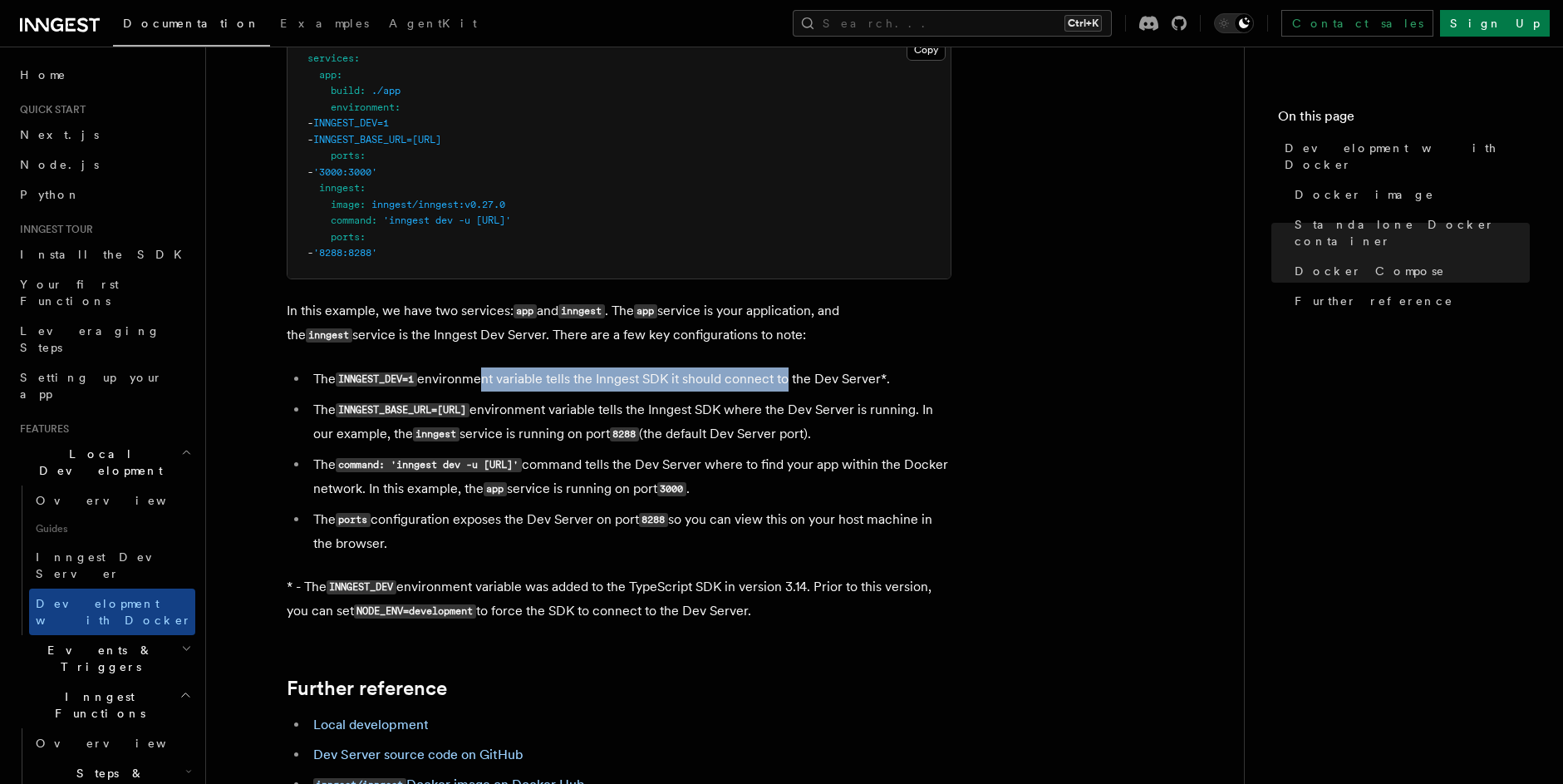
drag, startPoint x: 483, startPoint y: 371, endPoint x: 786, endPoint y: 390, distance: 303.6
click at [786, 390] on ul "The INNGEST_DEV=1 environment variable tells the Inngest SDK it should connect …" at bounding box center [619, 461] width 665 height 188
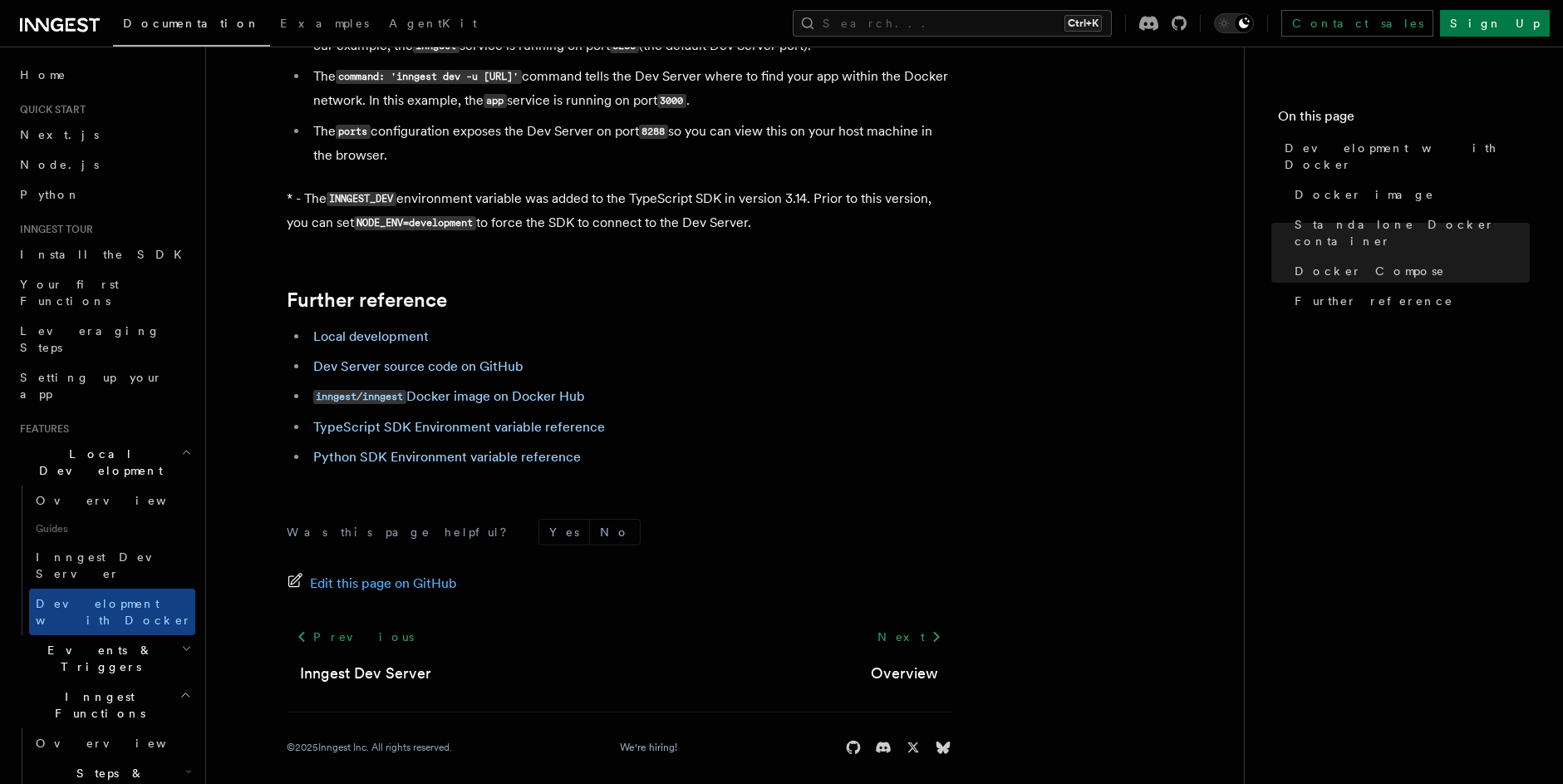
scroll to position [1656, 0]
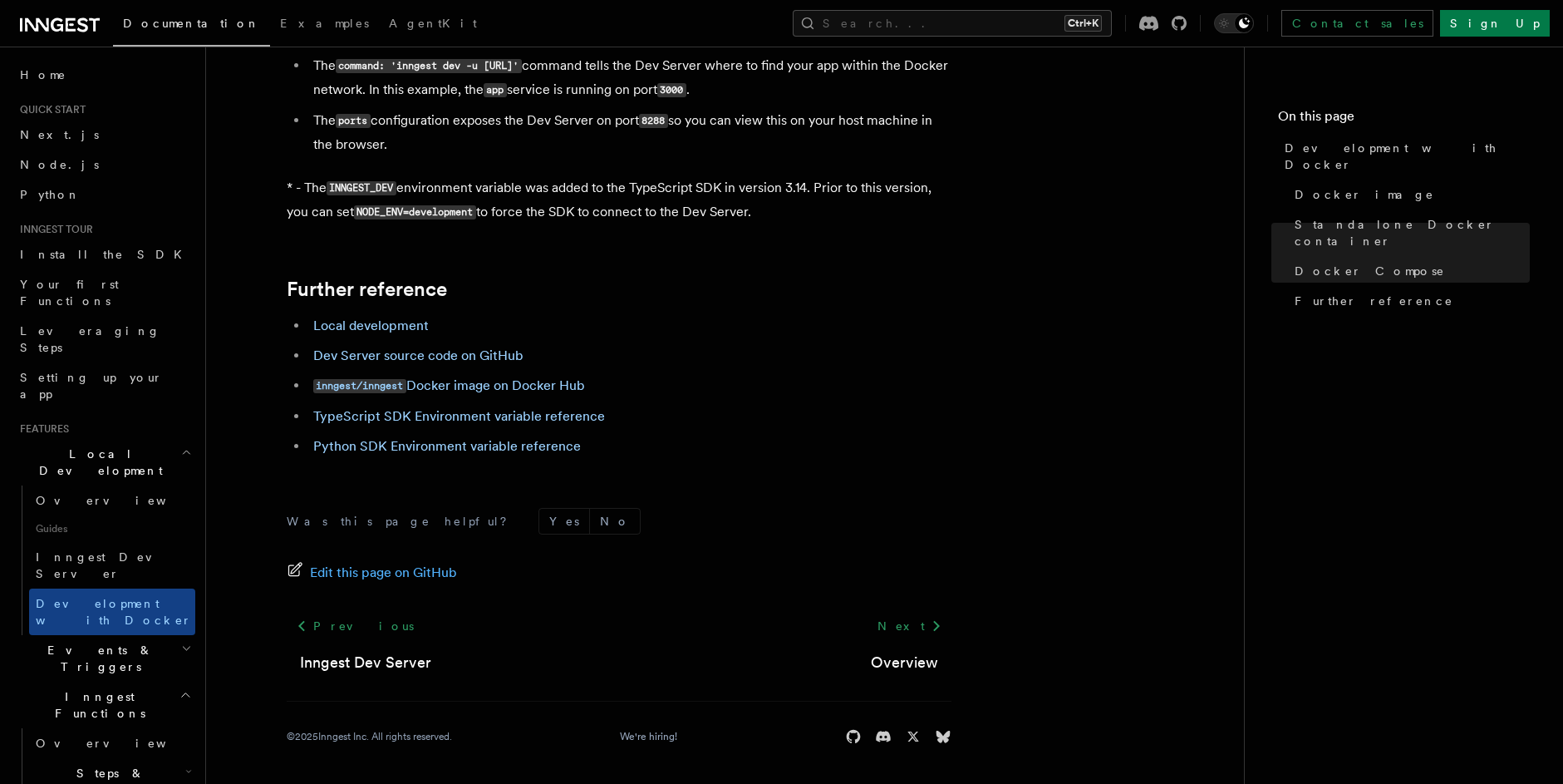
click at [870, 640] on div "Next Overview" at bounding box center [904, 642] width 94 height 63
click at [898, 622] on link "Next" at bounding box center [909, 625] width 84 height 30
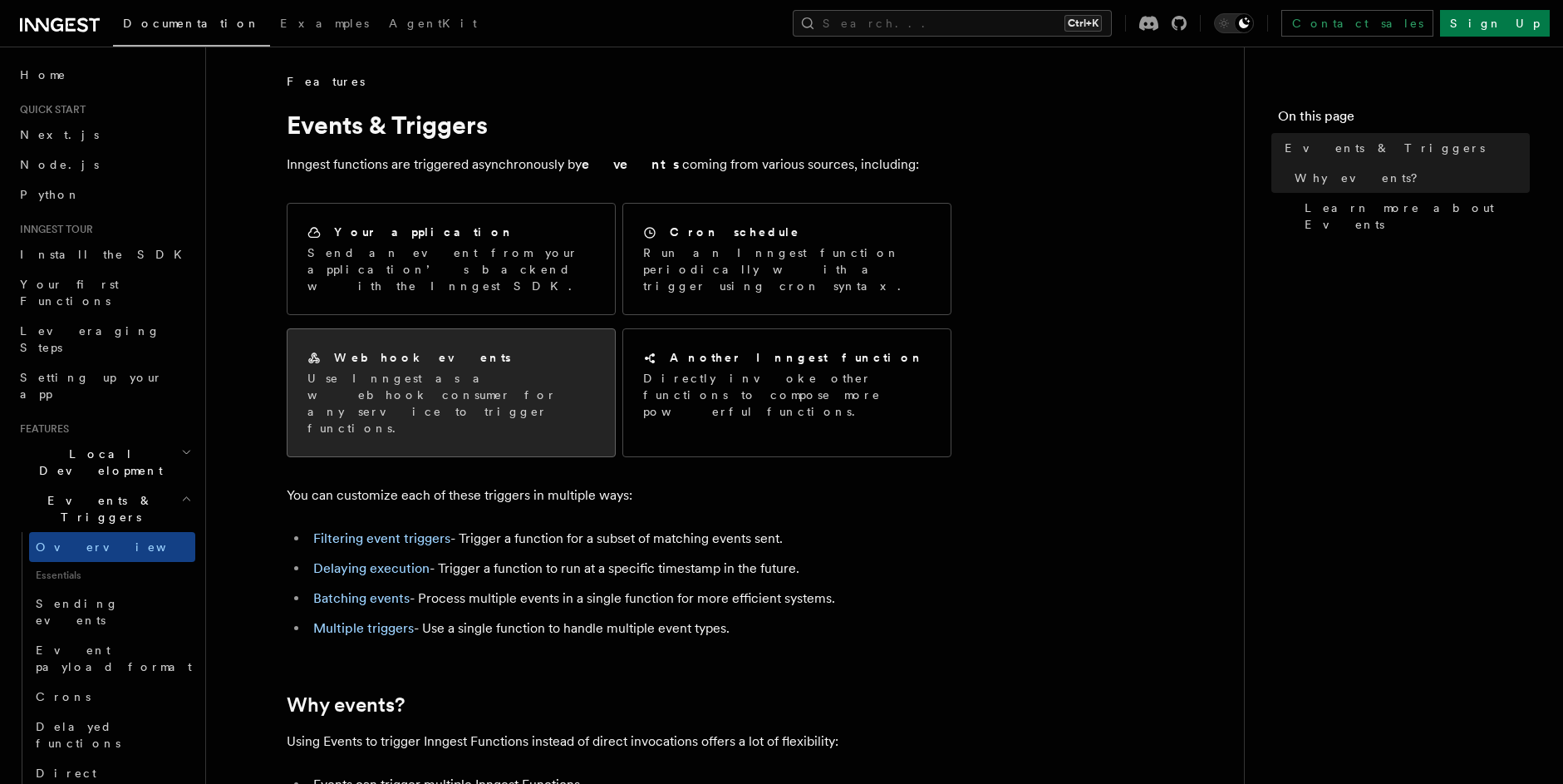
click at [489, 349] on div "Webhook events" at bounding box center [451, 357] width 288 height 17
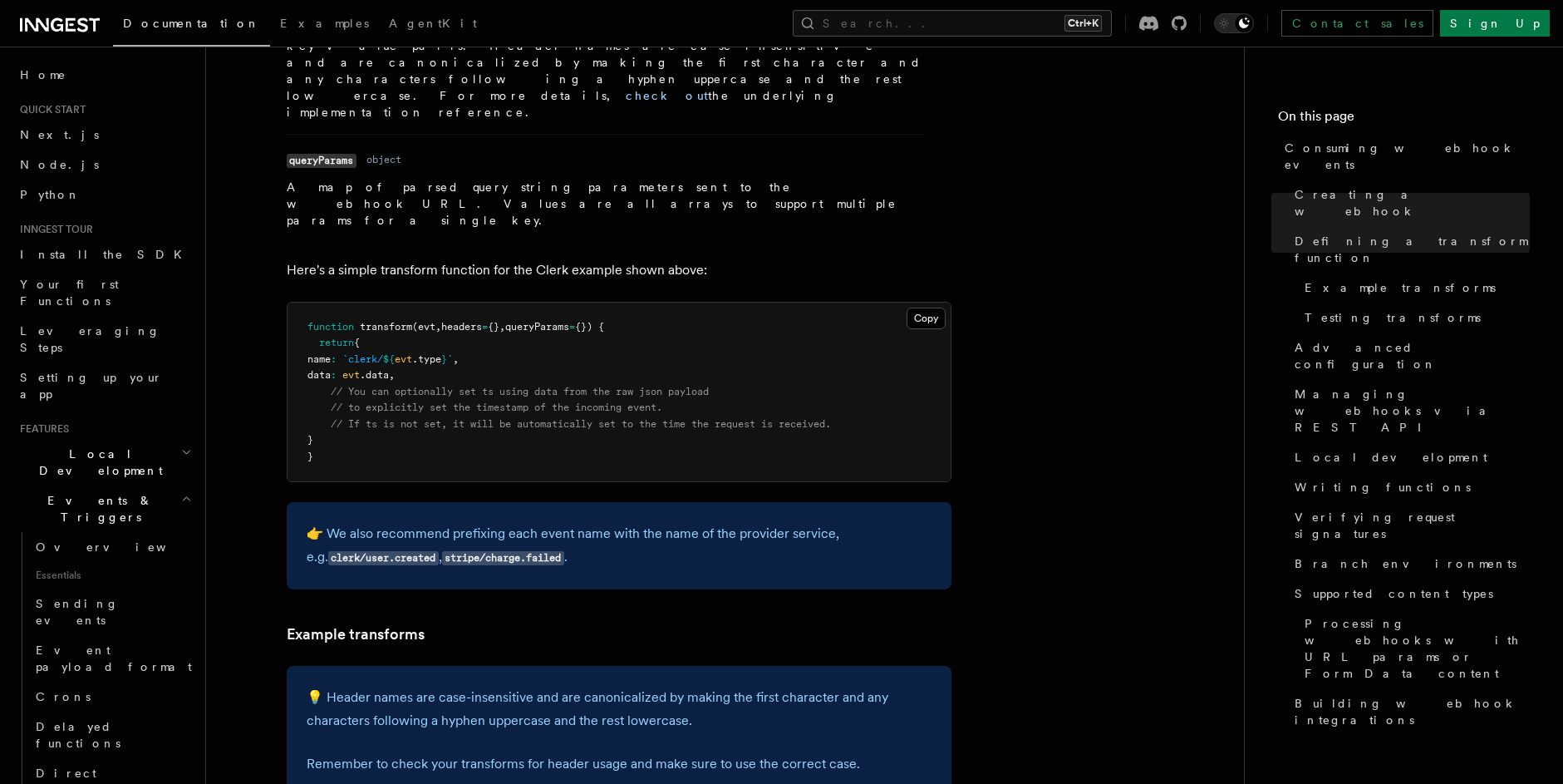
scroll to position [2095, 0]
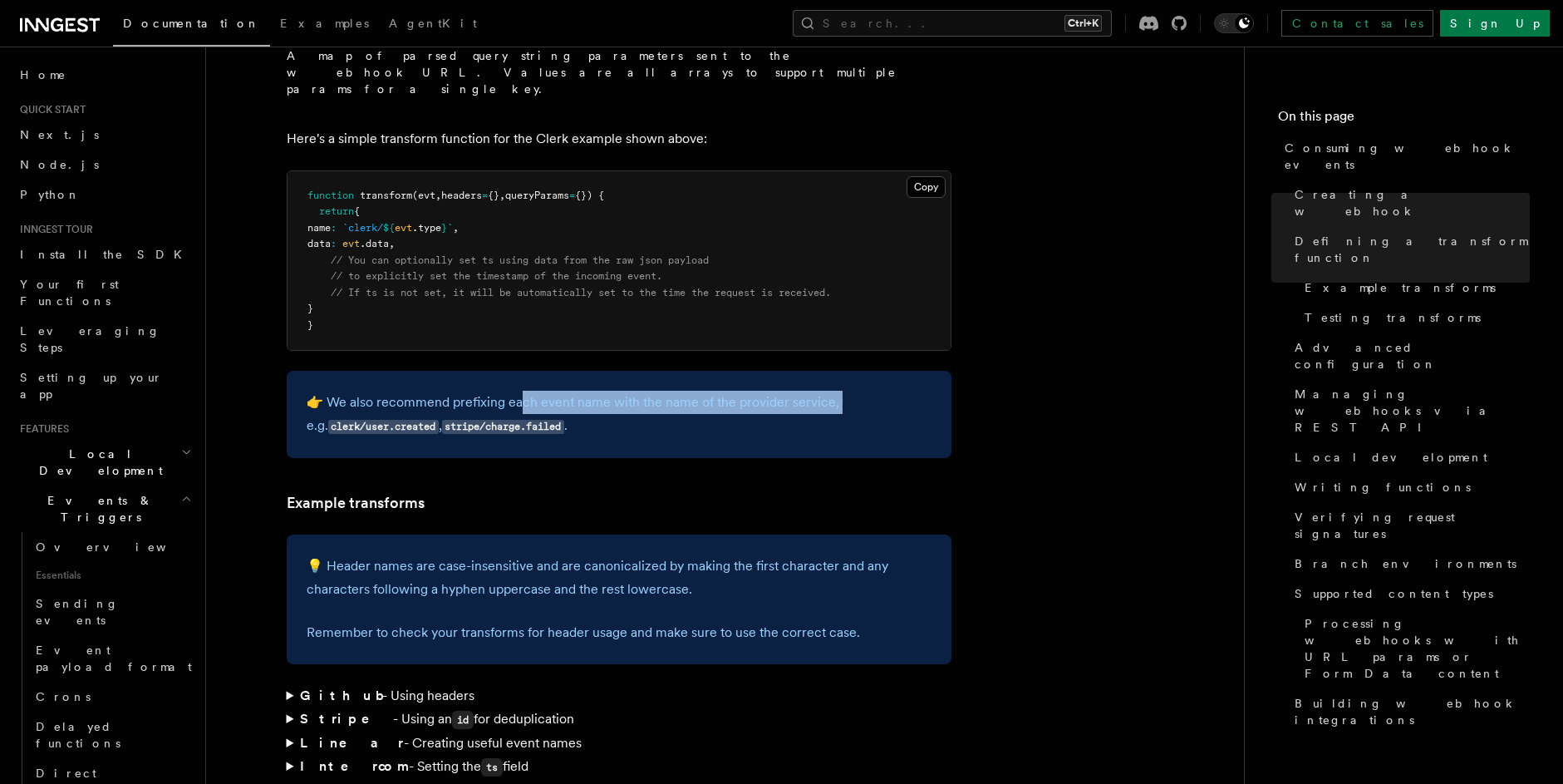
drag, startPoint x: 520, startPoint y: 345, endPoint x: 838, endPoint y: 346, distance: 318.0
click at [838, 390] on p "👉 We also recommend prefixing each event name with the name of the provider ser…" at bounding box center [619, 414] width 625 height 47
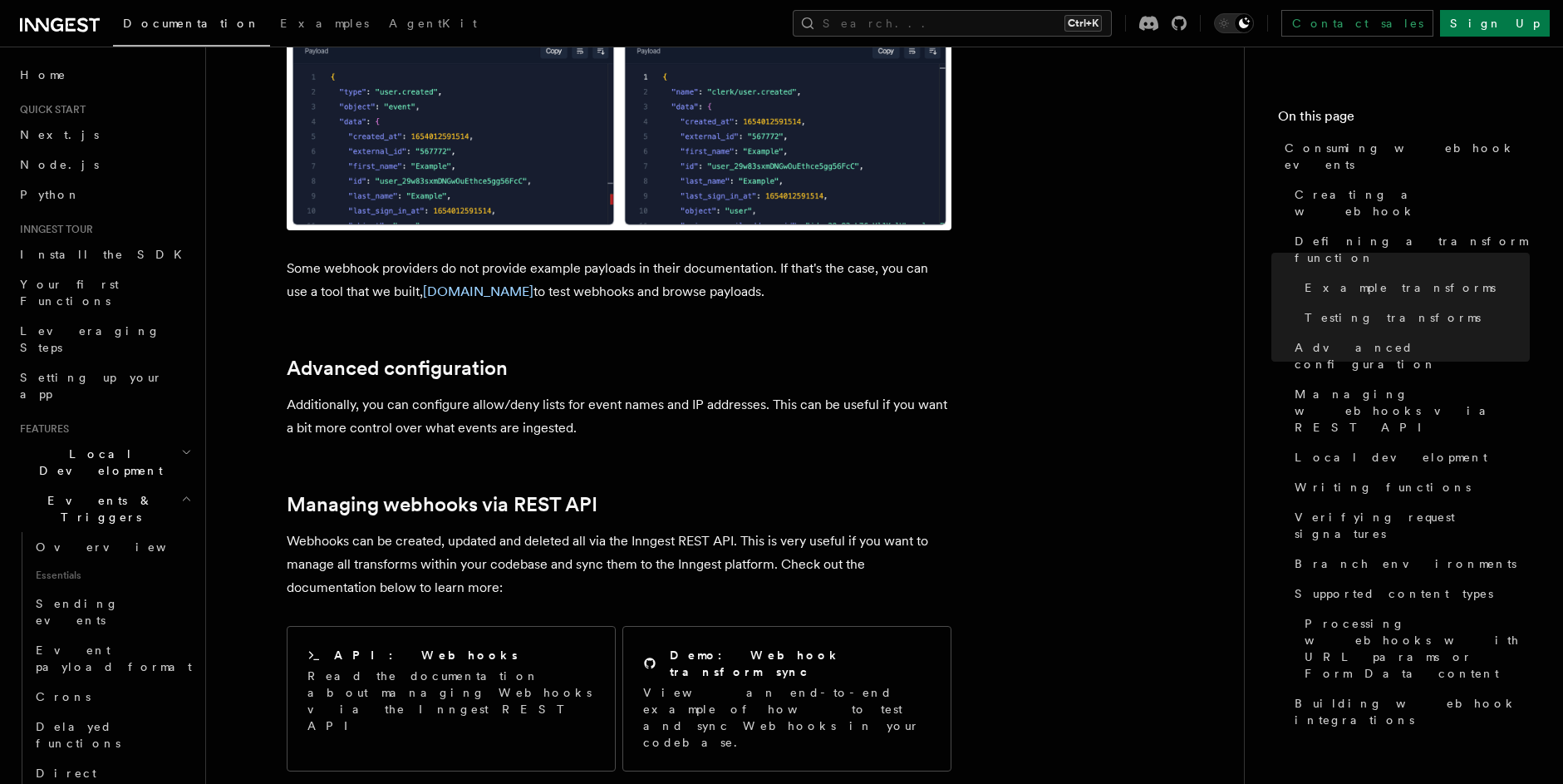
scroll to position [3191, 0]
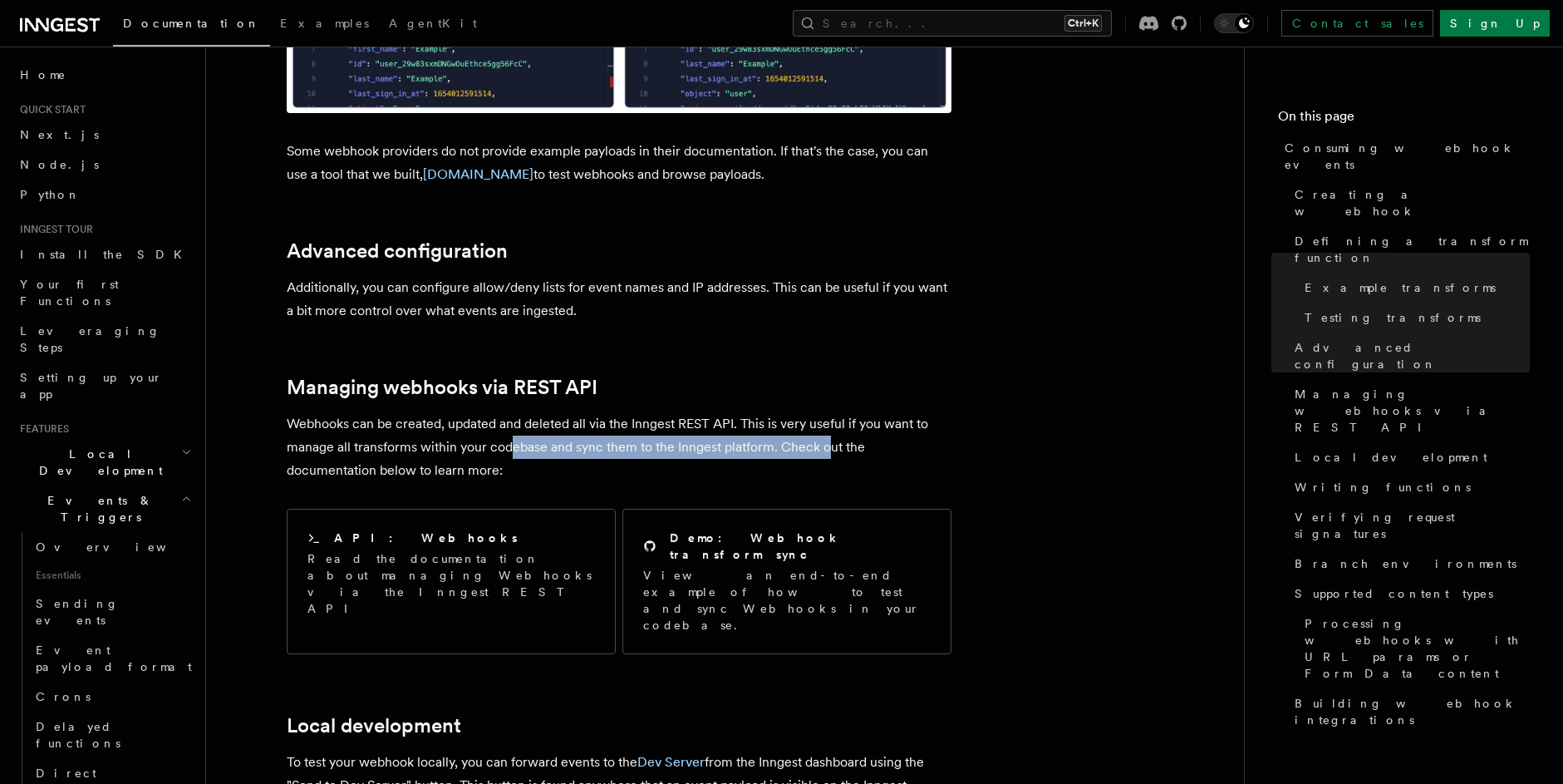
drag, startPoint x: 509, startPoint y: 386, endPoint x: 828, endPoint y: 389, distance: 319.0
click at [828, 412] on p "Webhooks can be created, updated and deleted all via the Inngest REST API. This…" at bounding box center [619, 446] width 665 height 70
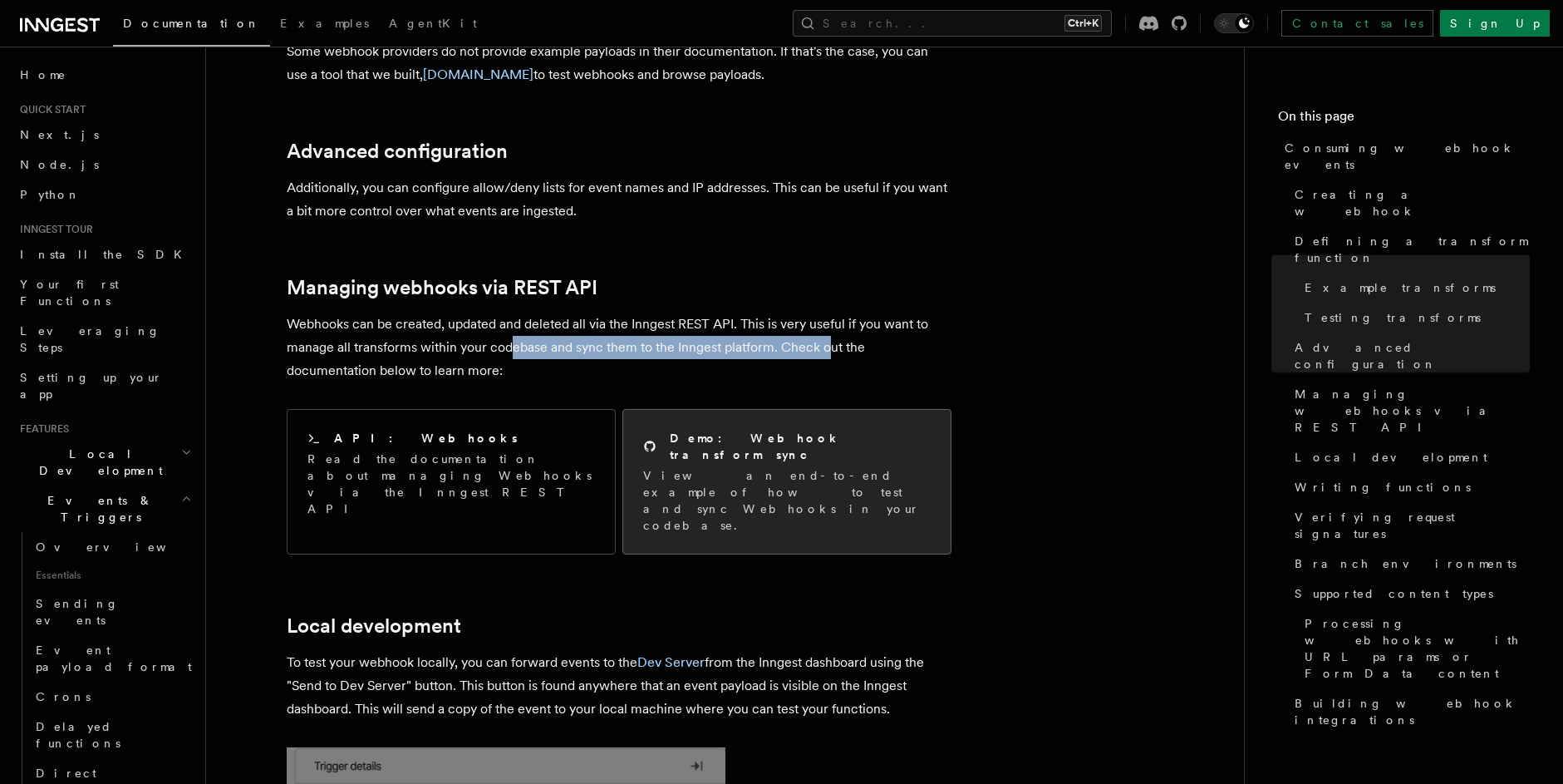
scroll to position [3690, 0]
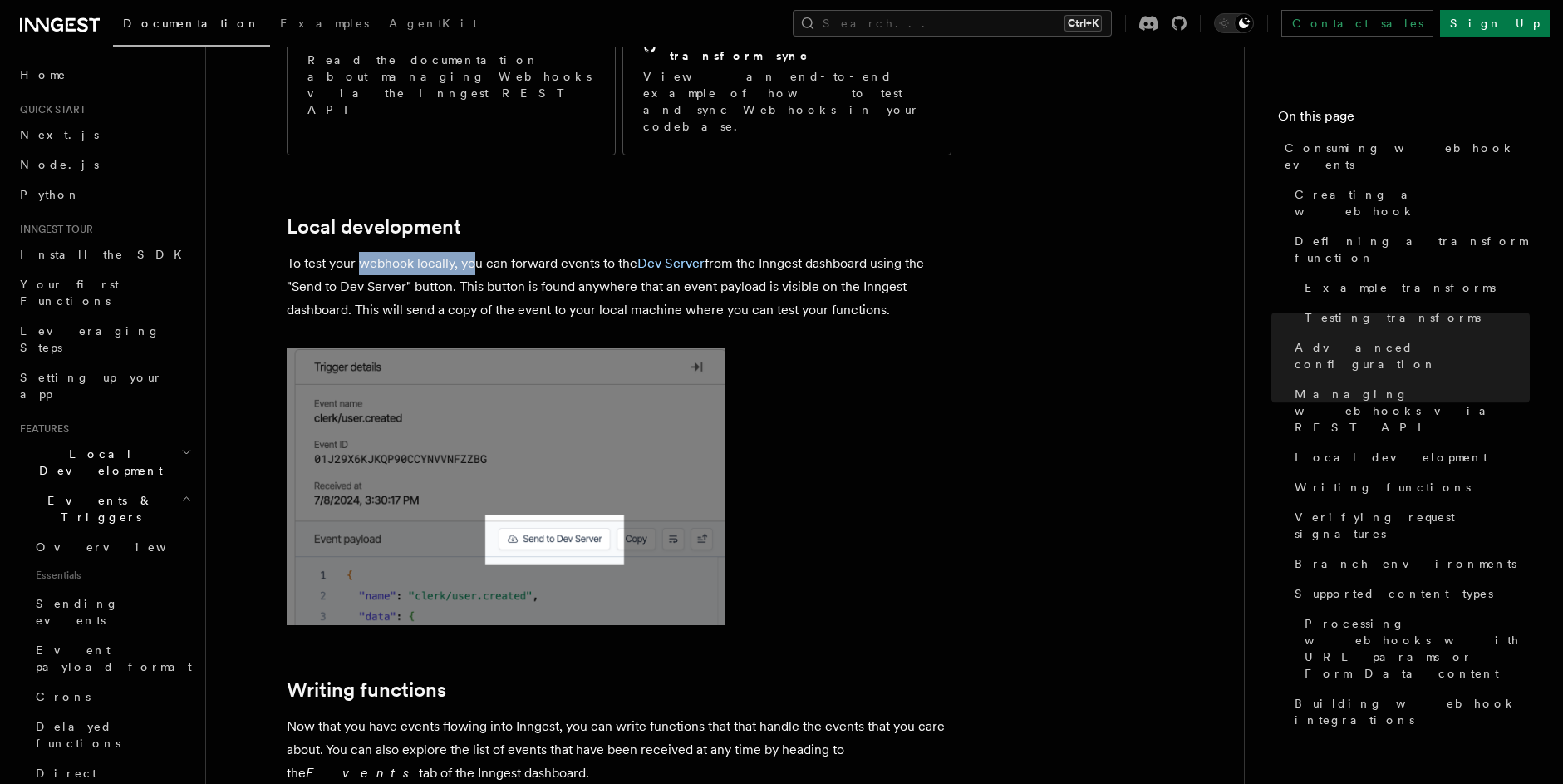
drag, startPoint x: 363, startPoint y: 168, endPoint x: 473, endPoint y: 167, distance: 110.0
click at [473, 252] on p "To test your webhook locally, you can forward events to the Dev Server from the…" at bounding box center [619, 287] width 665 height 70
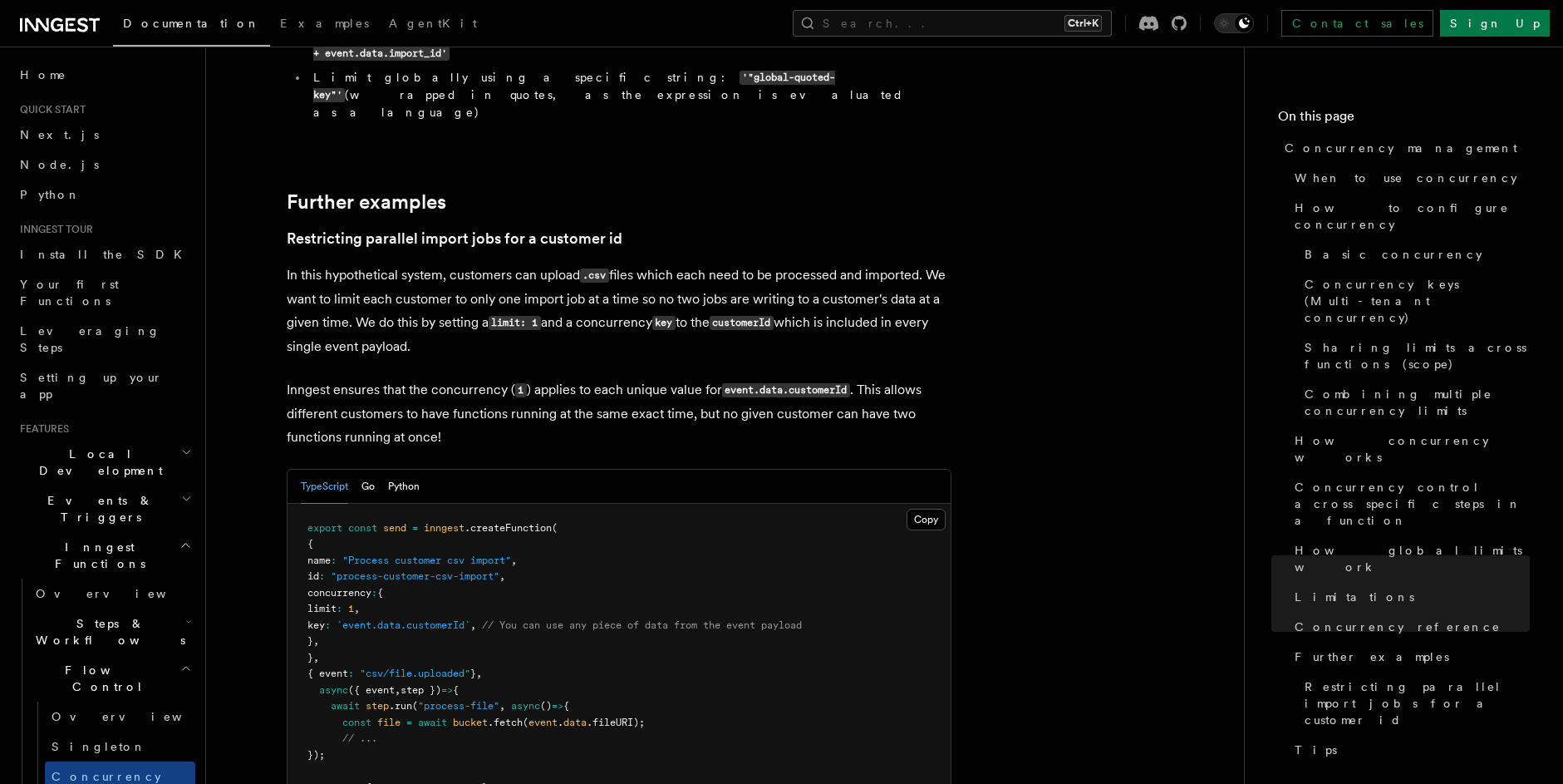
scroll to position [6641, 0]
